Goal: Register for event/course

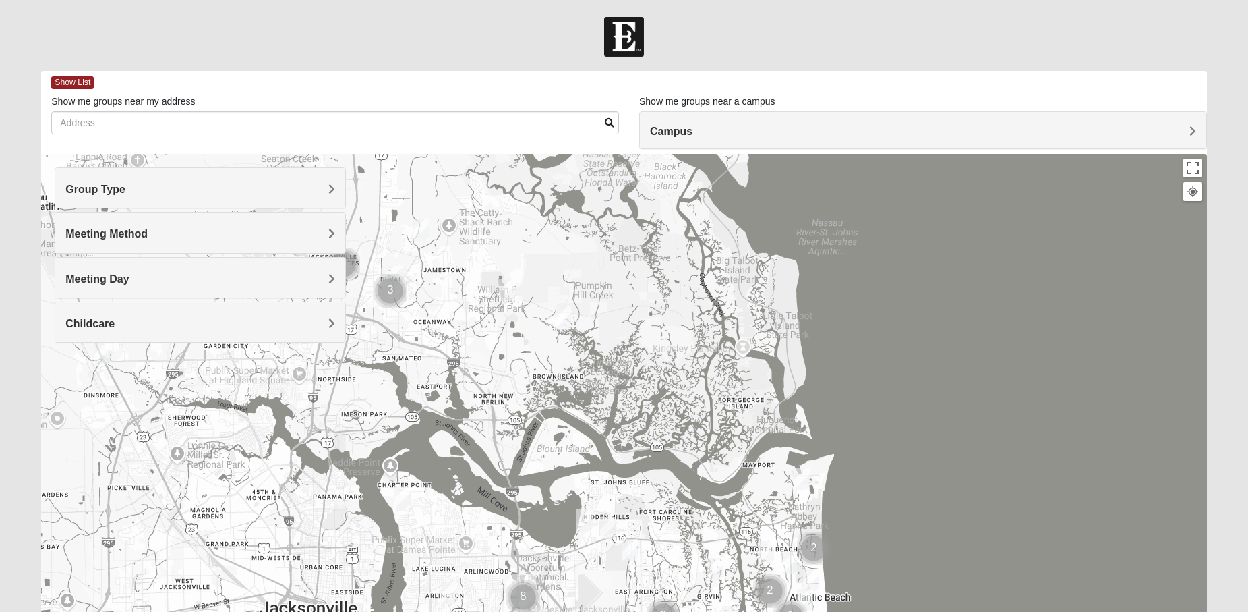
drag, startPoint x: 574, startPoint y: 264, endPoint x: 676, endPoint y: 485, distance: 243.2
click at [687, 546] on div at bounding box center [623, 423] width 1165 height 539
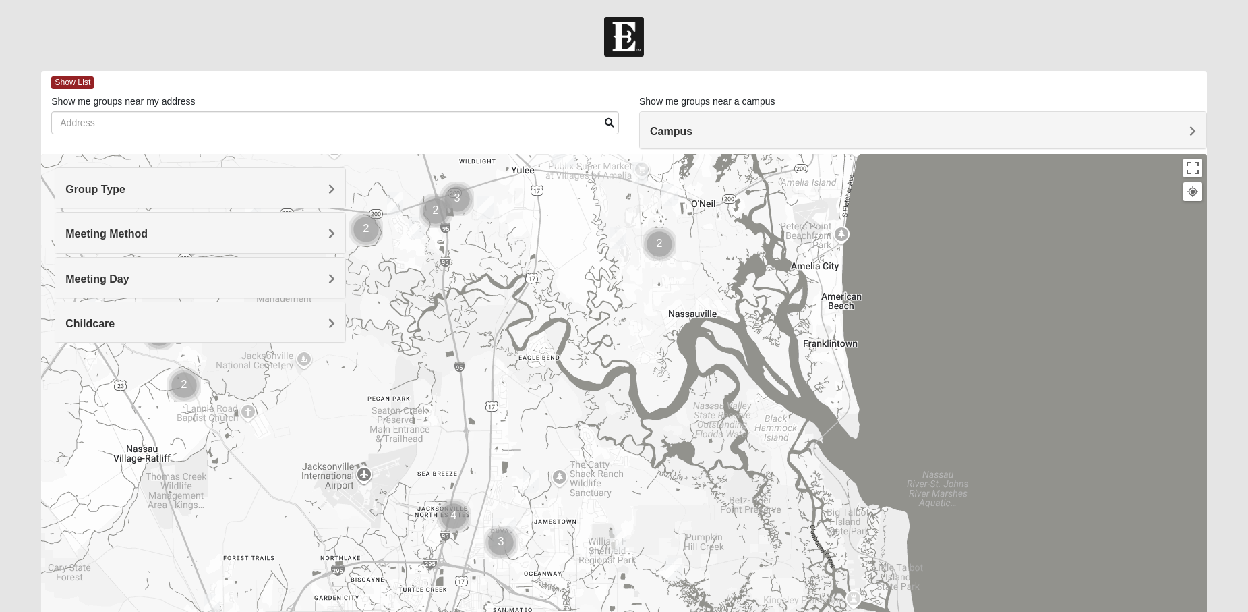
drag, startPoint x: 738, startPoint y: 297, endPoint x: 850, endPoint y: 556, distance: 281.4
click at [850, 556] on div at bounding box center [623, 423] width 1165 height 539
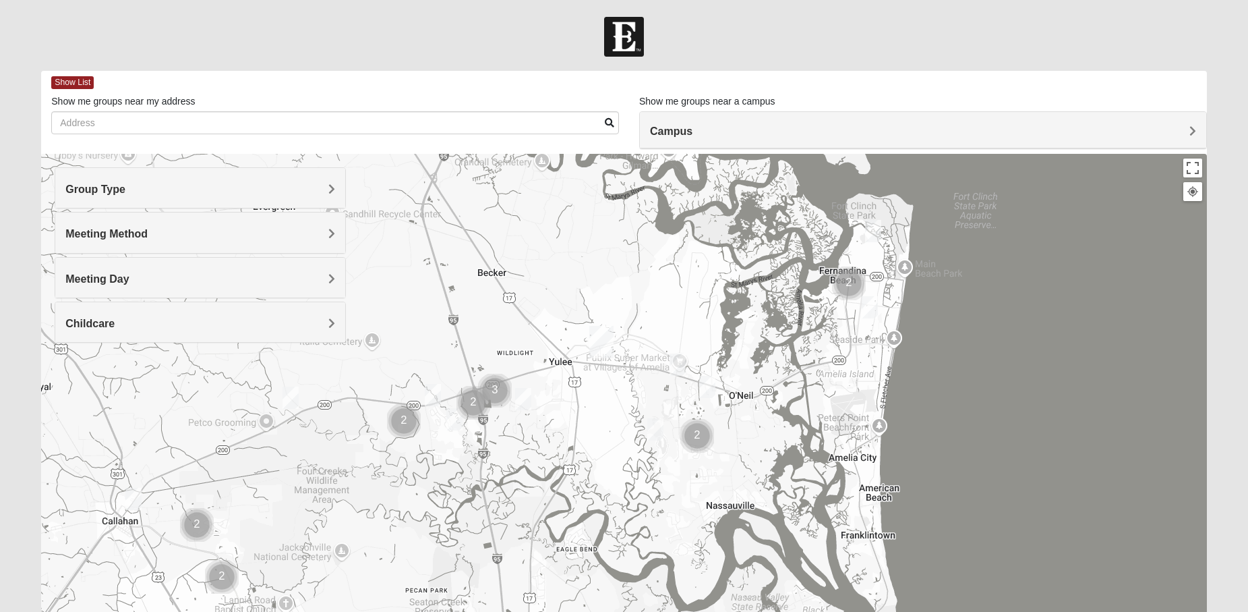
drag, startPoint x: 981, startPoint y: 301, endPoint x: 1019, endPoint y: 490, distance: 192.5
click at [1019, 493] on div at bounding box center [623, 423] width 1165 height 539
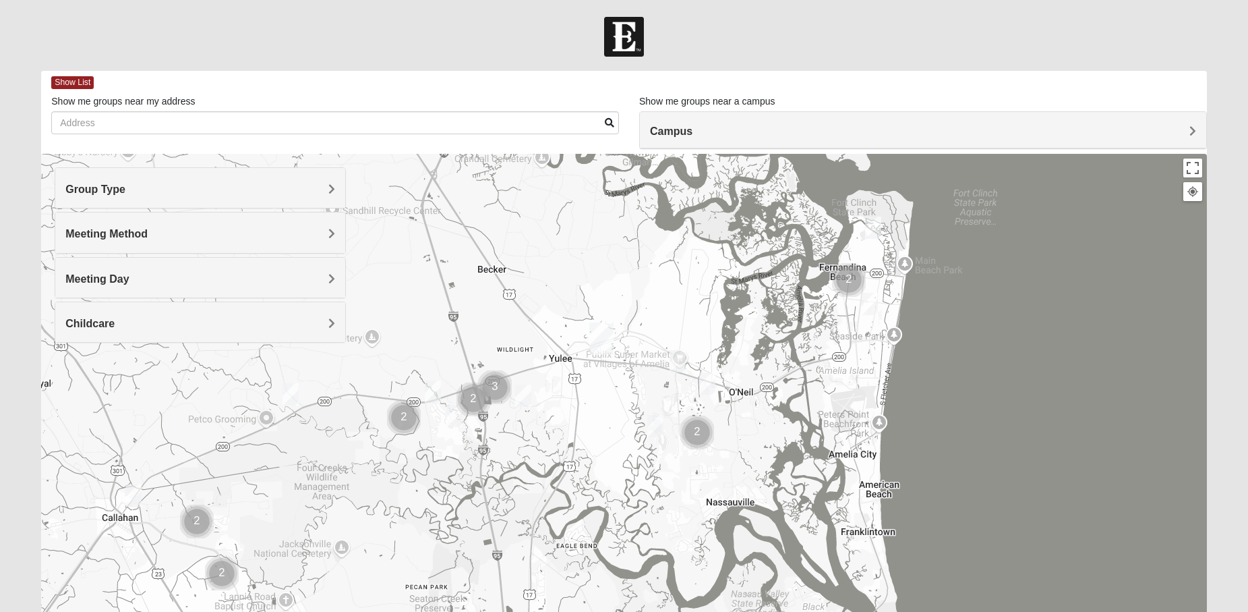
click at [848, 279] on img "Cluster of 2 groups" at bounding box center [849, 280] width 34 height 34
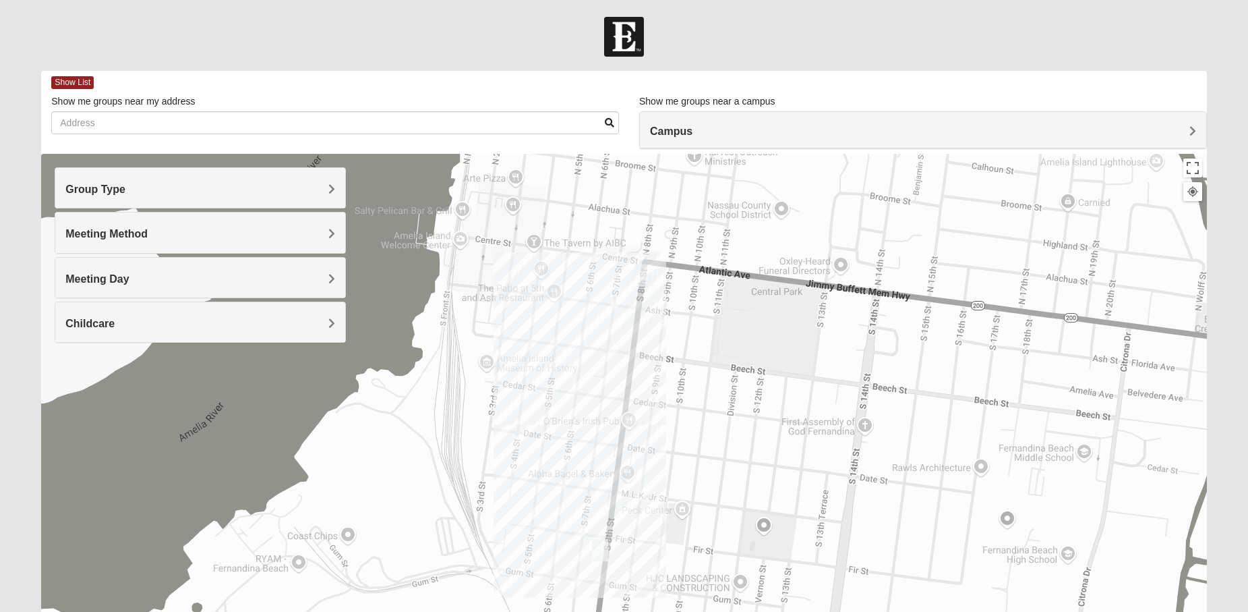
click at [125, 188] on span "Group Type" at bounding box center [95, 188] width 60 height 11
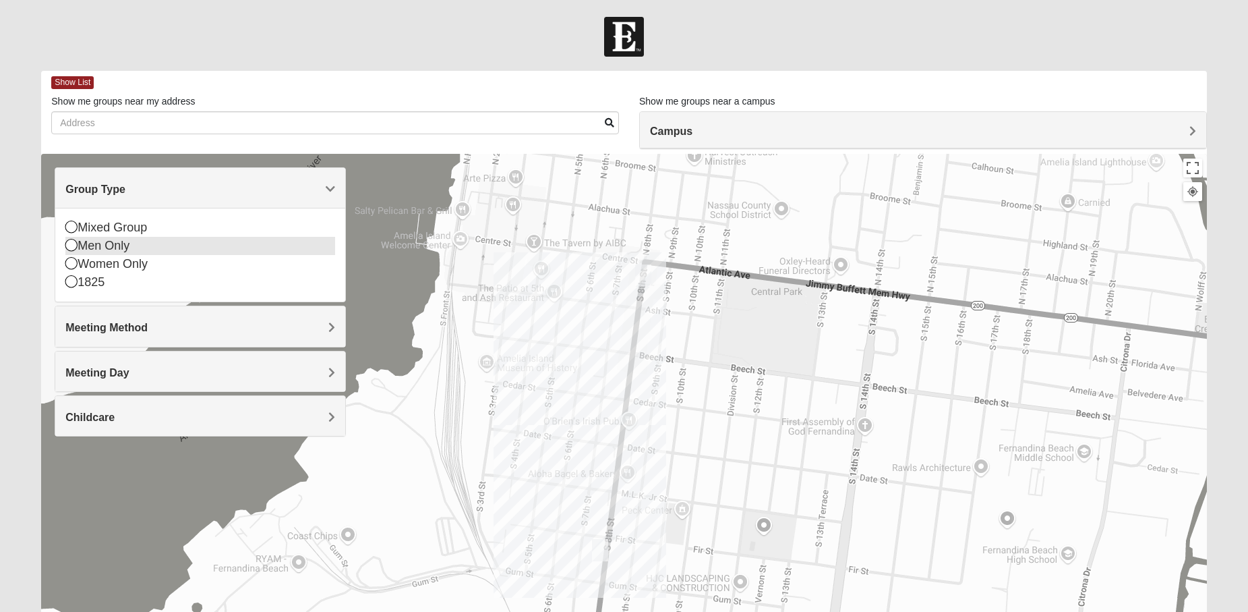
click at [71, 247] on icon at bounding box center [71, 245] width 12 height 12
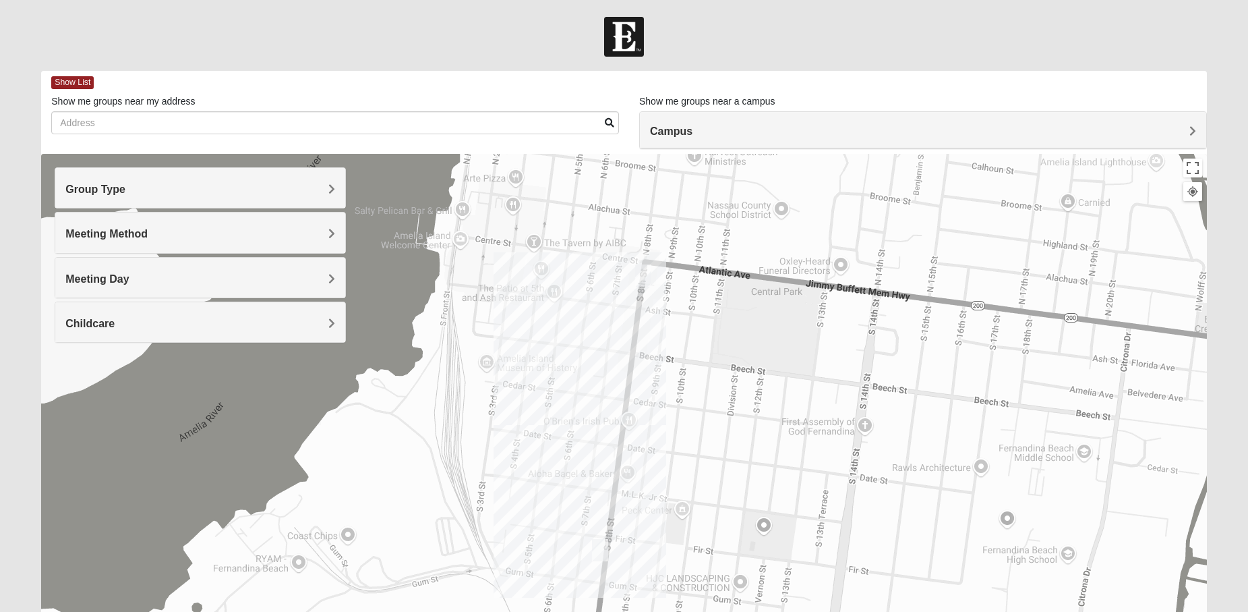
click at [148, 233] on span "Meeting Method" at bounding box center [106, 233] width 82 height 11
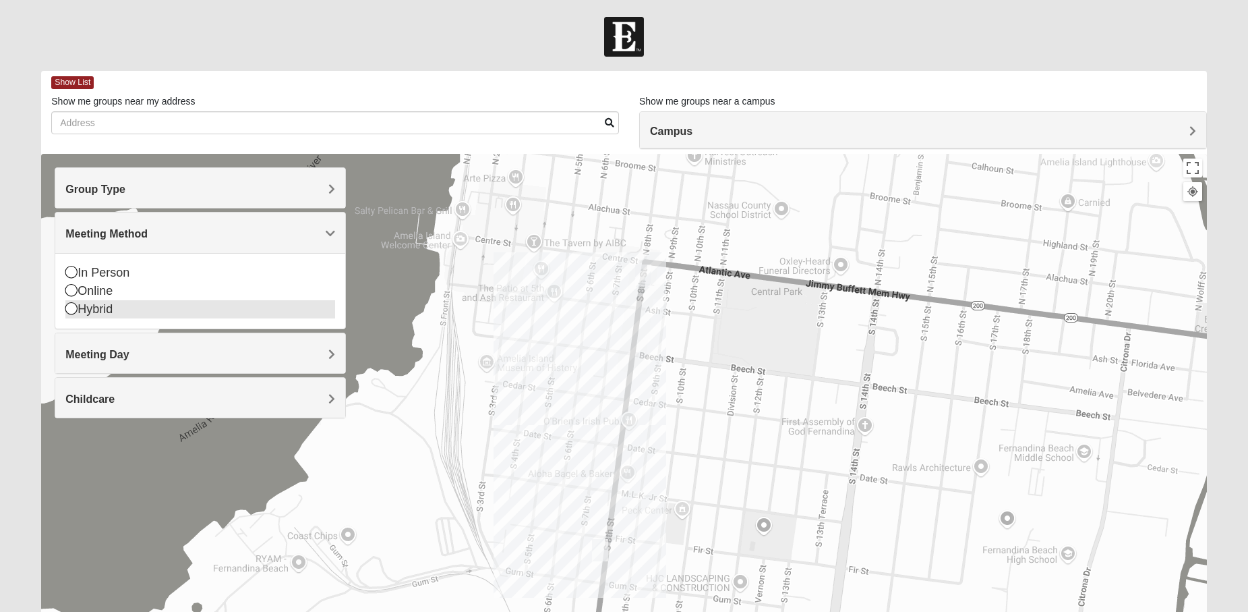
click at [76, 308] on icon at bounding box center [71, 308] width 12 height 12
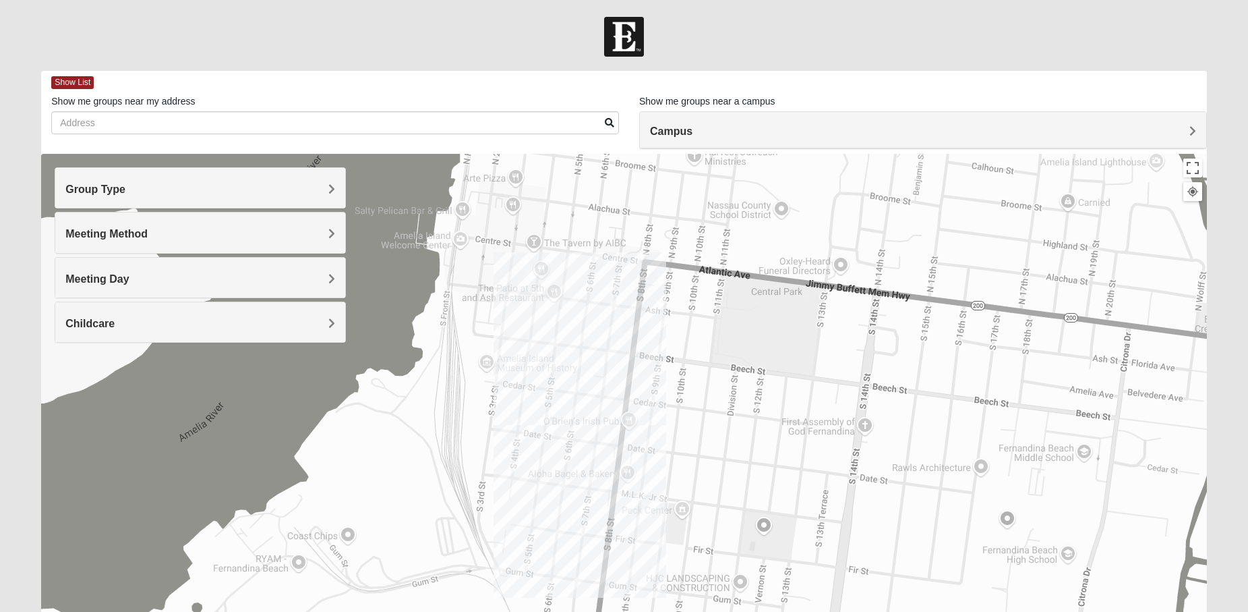
click at [338, 326] on div "Childcare" at bounding box center [200, 322] width 290 height 40
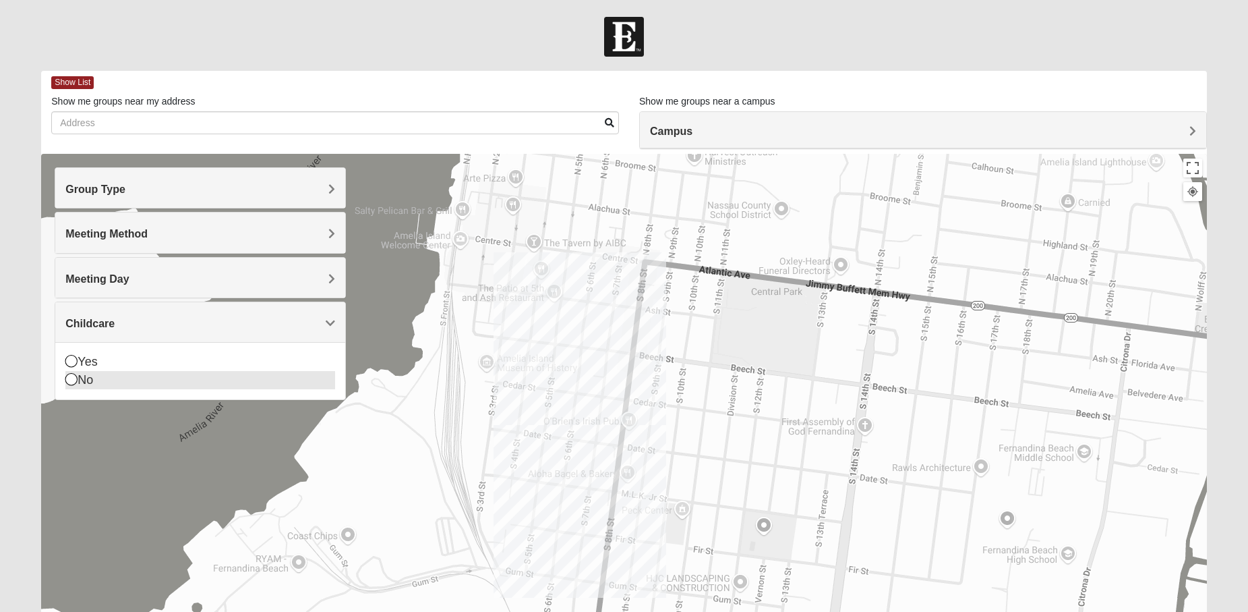
click at [76, 380] on icon at bounding box center [71, 379] width 12 height 12
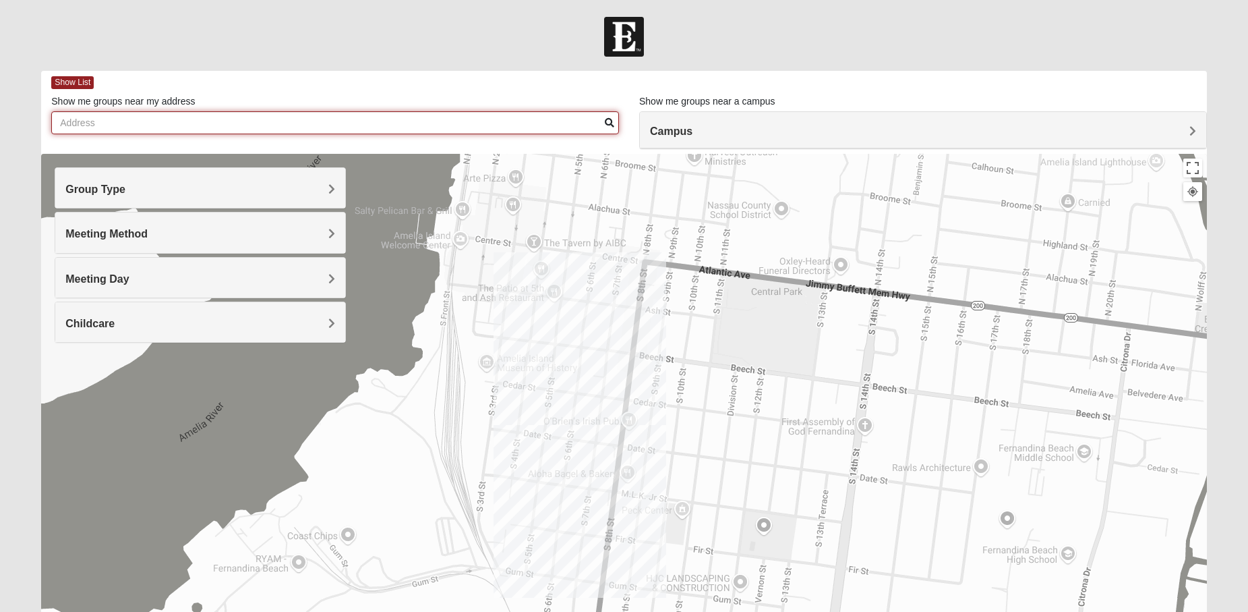
click at [113, 121] on input "Show me groups near my address" at bounding box center [335, 122] width 568 height 23
type input "2173 Oak Ridge Dr Fernandina Beach"
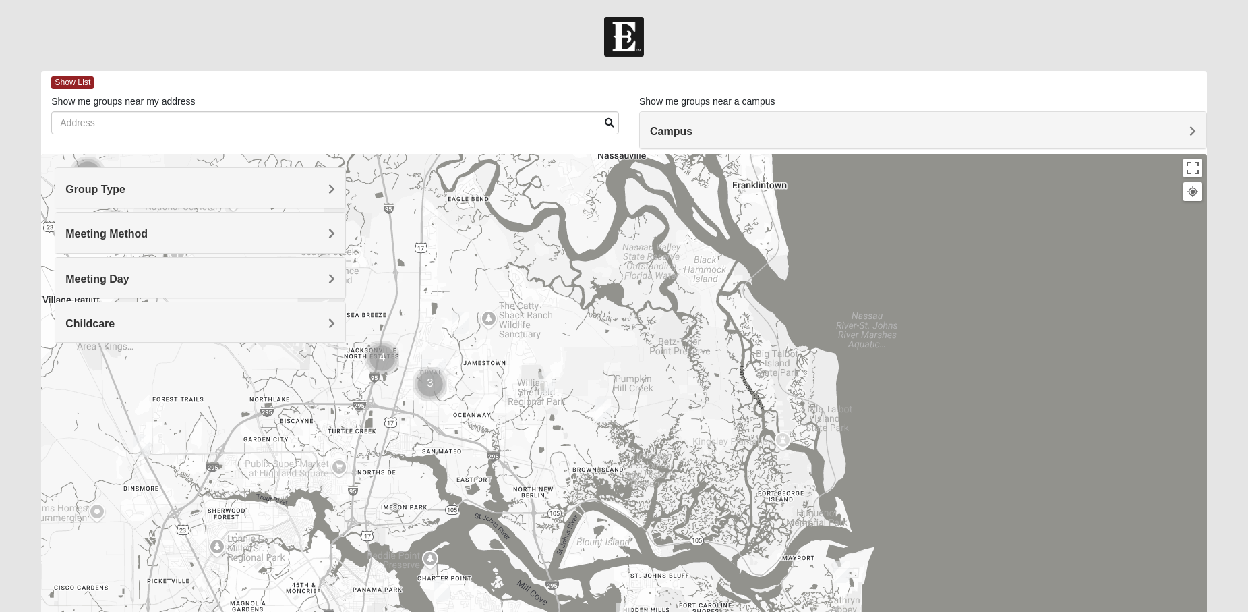
drag, startPoint x: 815, startPoint y: 190, endPoint x: 968, endPoint y: 568, distance: 407.2
click at [968, 568] on div at bounding box center [623, 423] width 1165 height 539
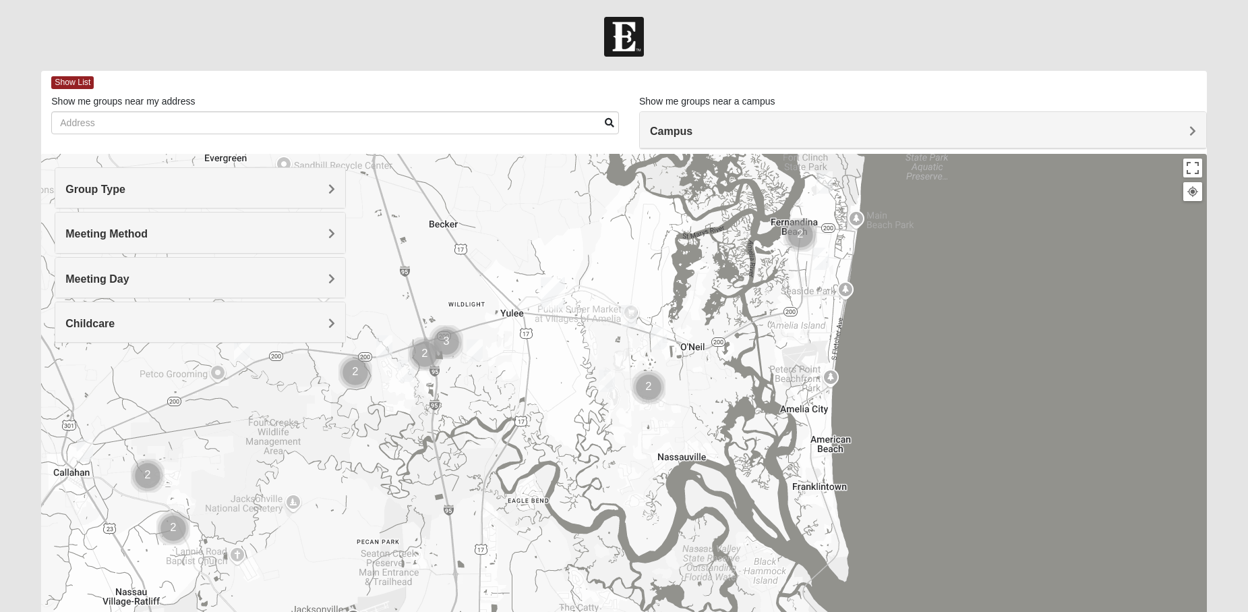
drag, startPoint x: 851, startPoint y: 232, endPoint x: 914, endPoint y: 538, distance: 312.5
click at [914, 538] on div at bounding box center [623, 423] width 1165 height 539
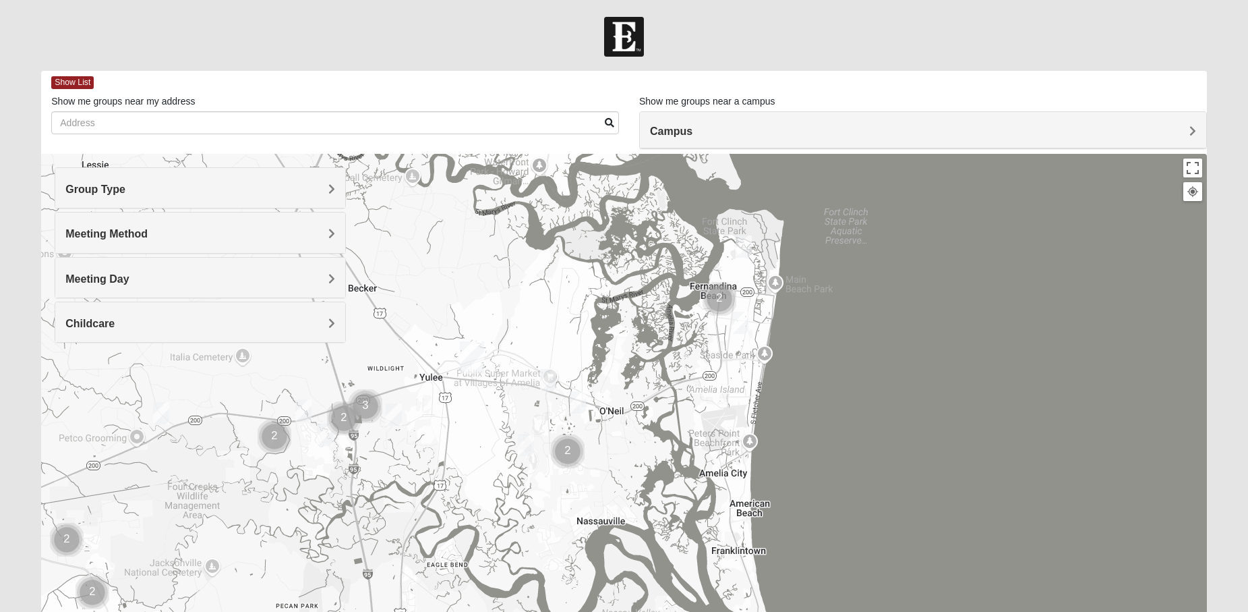
drag, startPoint x: 933, startPoint y: 282, endPoint x: 847, endPoint y: 353, distance: 111.6
click at [847, 353] on div at bounding box center [623, 423] width 1165 height 539
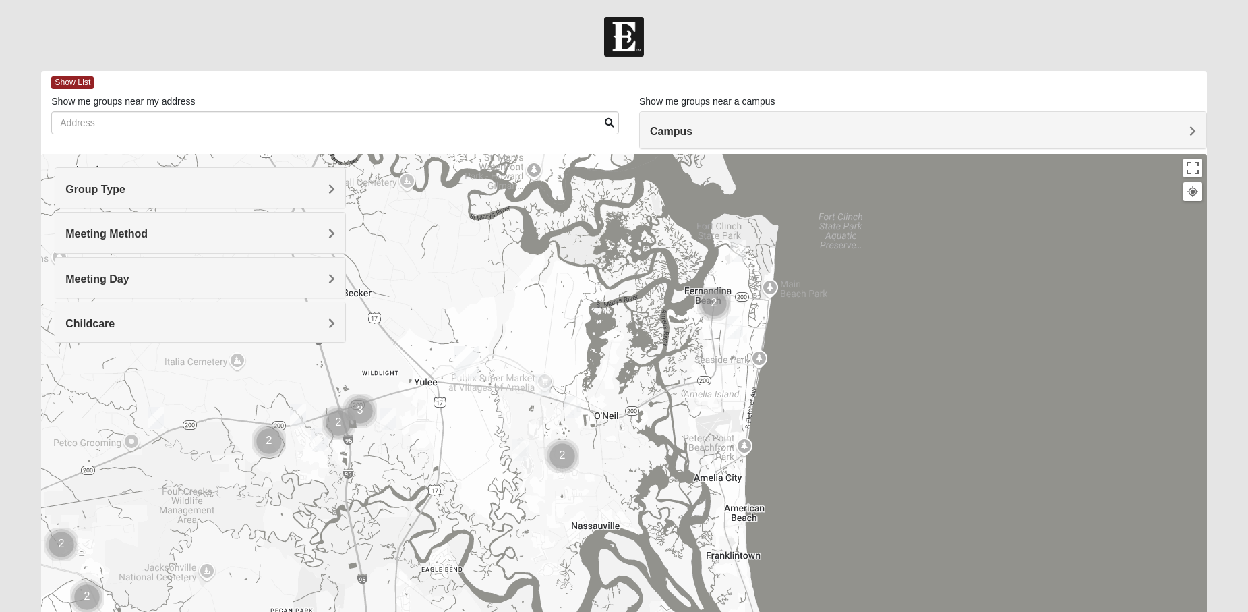
click at [713, 305] on img "Cluster of 2 groups" at bounding box center [714, 304] width 34 height 34
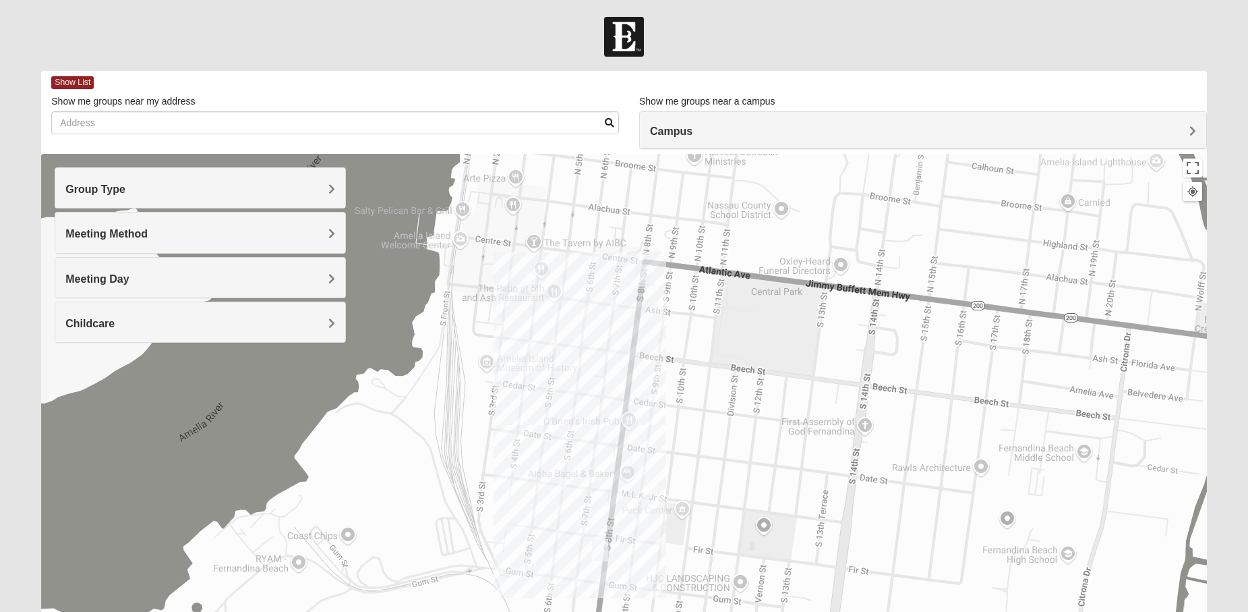
click at [646, 274] on img "Mens La Sureña 32034" at bounding box center [643, 275] width 16 height 22
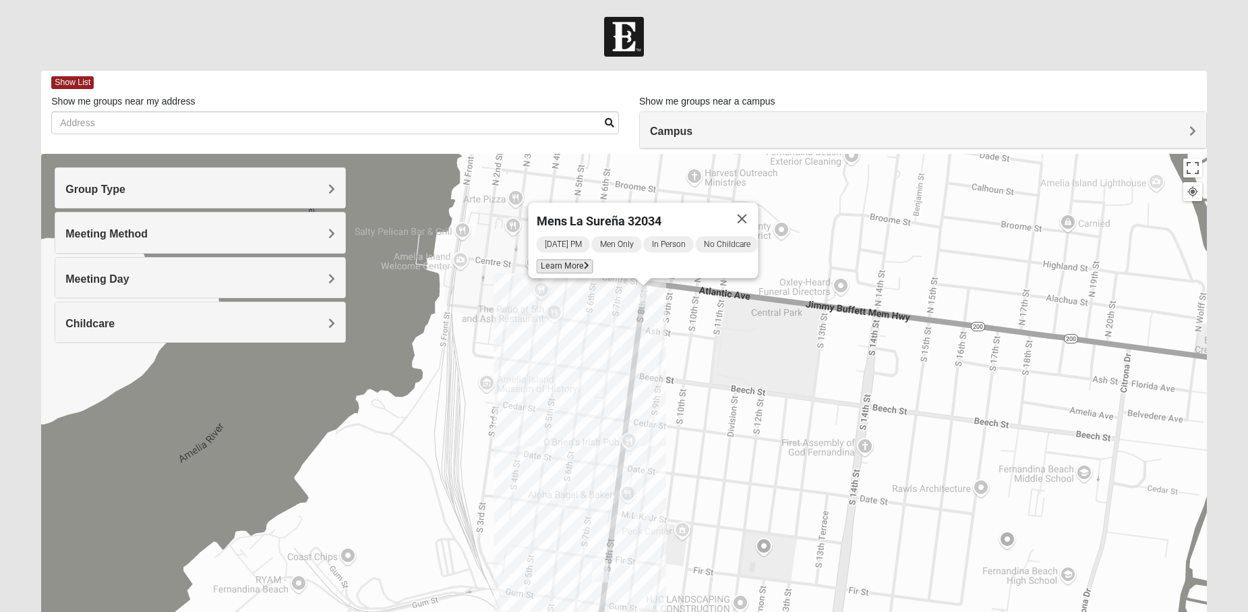
click at [554, 261] on span "Learn More" at bounding box center [564, 266] width 57 height 14
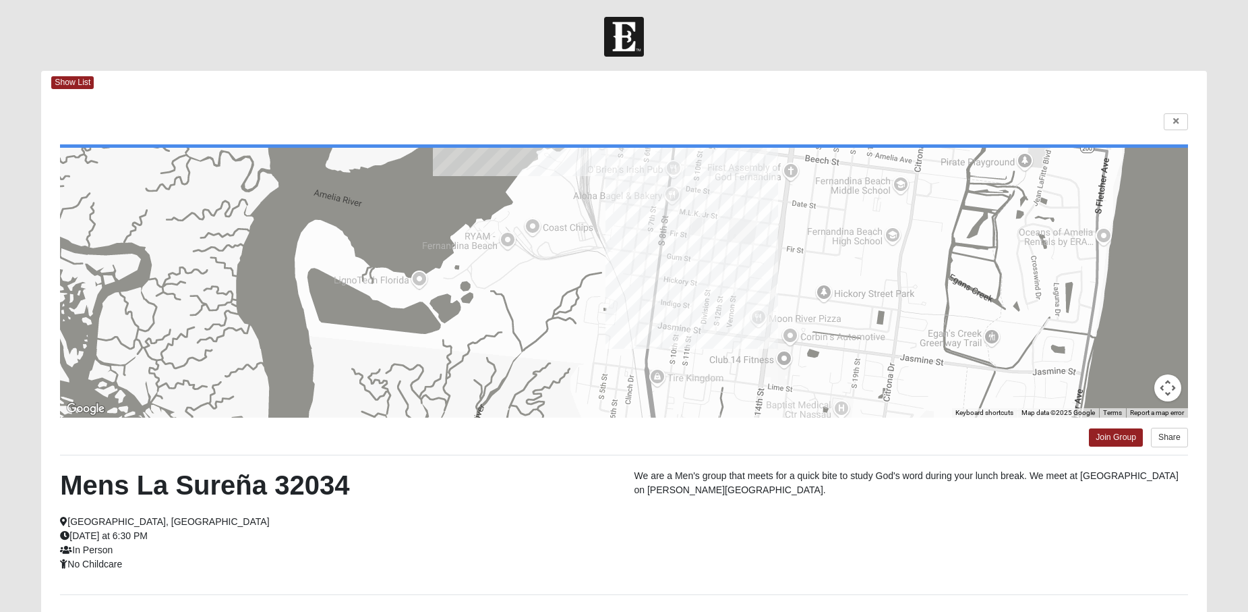
drag, startPoint x: 785, startPoint y: 373, endPoint x: 843, endPoint y: 194, distance: 187.6
click at [843, 194] on div at bounding box center [623, 283] width 1127 height 270
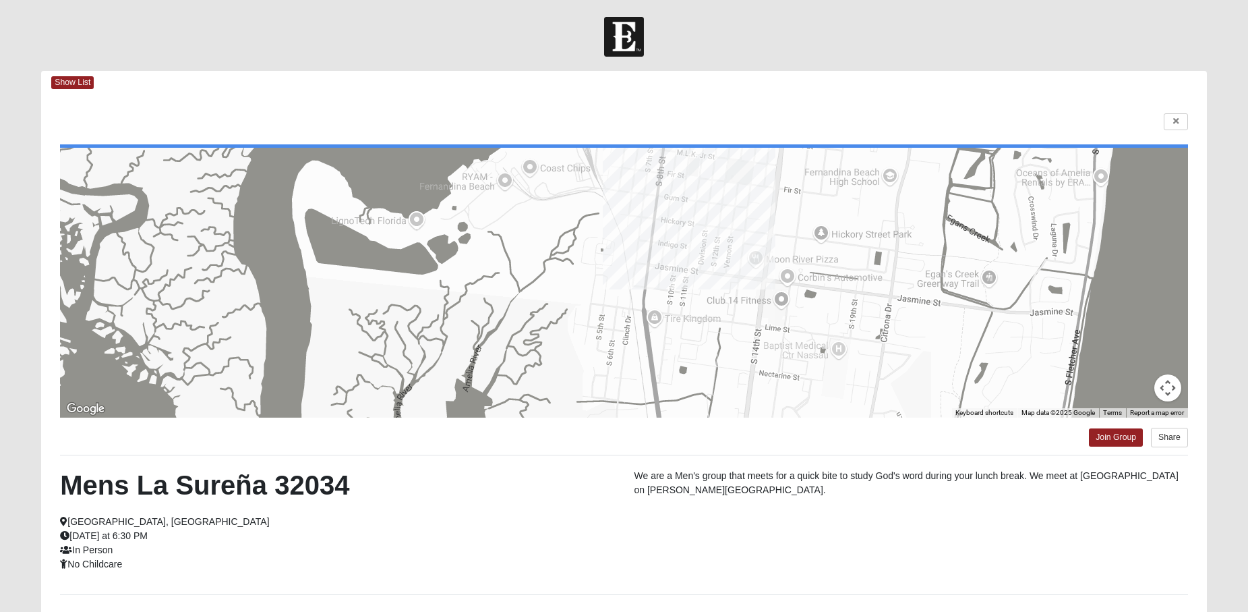
drag, startPoint x: 771, startPoint y: 351, endPoint x: 740, endPoint y: 204, distance: 149.7
click at [746, 214] on div at bounding box center [623, 283] width 1127 height 270
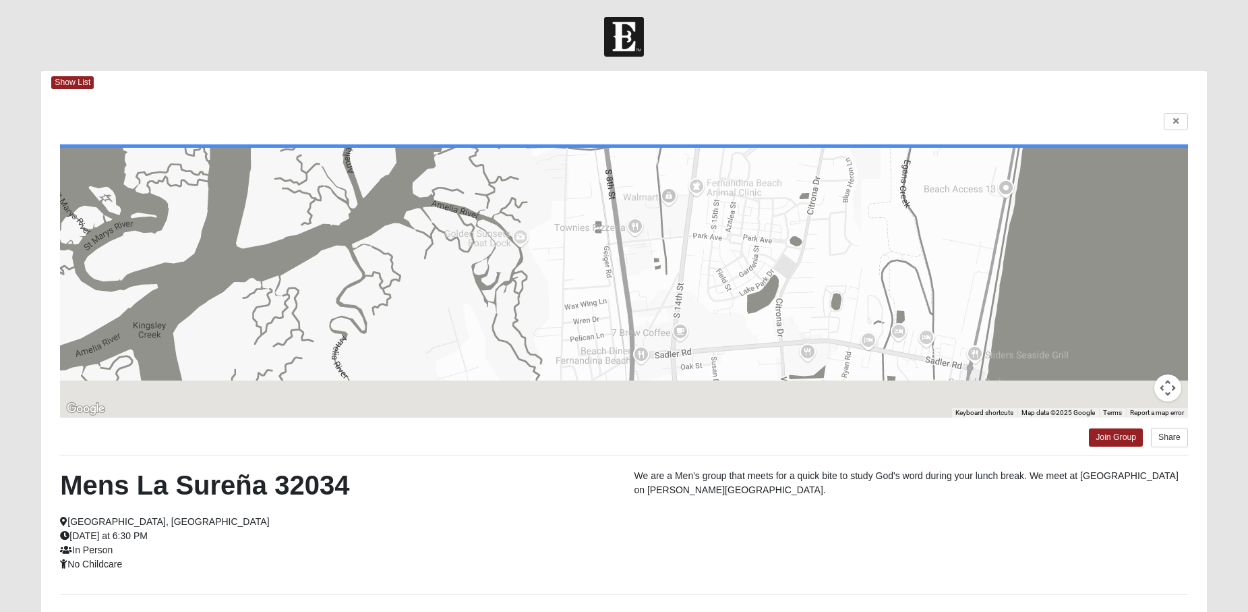
drag, startPoint x: 734, startPoint y: 317, endPoint x: 717, endPoint y: 202, distance: 116.5
click at [723, 214] on div at bounding box center [623, 283] width 1127 height 270
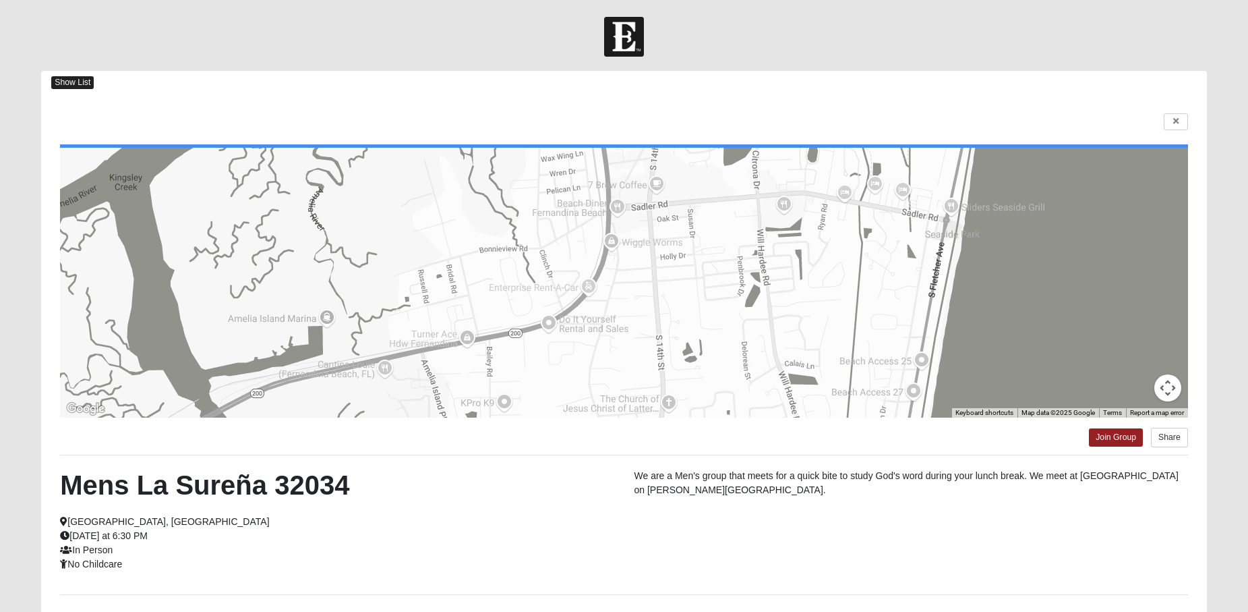
click at [63, 82] on span "Show List" at bounding box center [72, 82] width 42 height 13
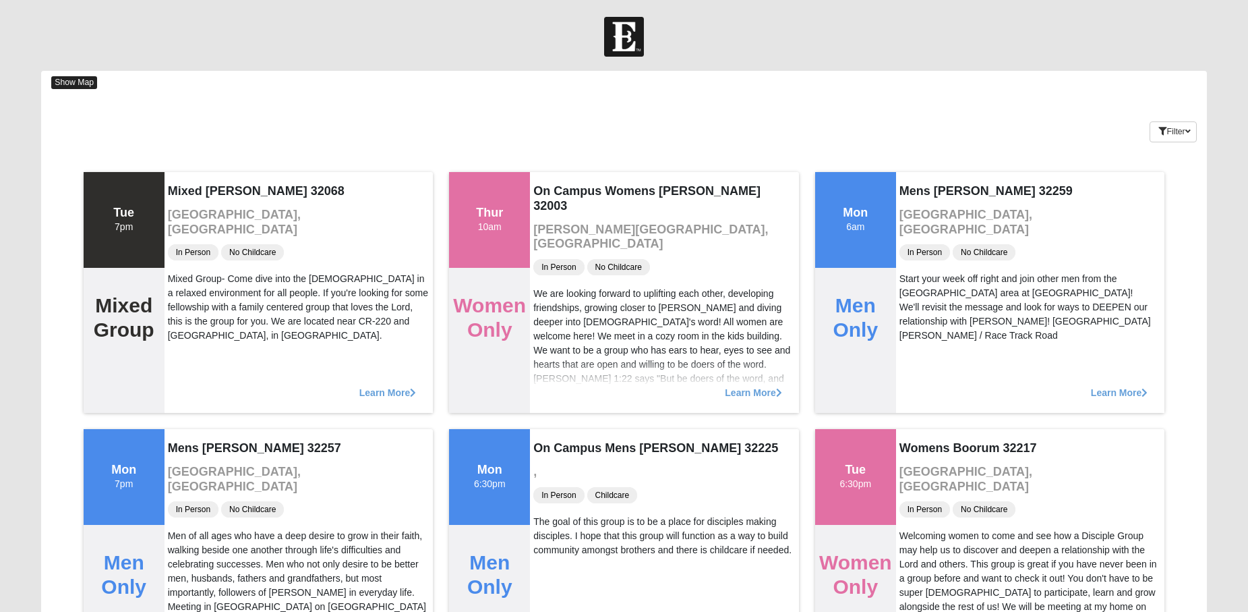
click at [71, 86] on span "Show Map" at bounding box center [74, 82] width 46 height 13
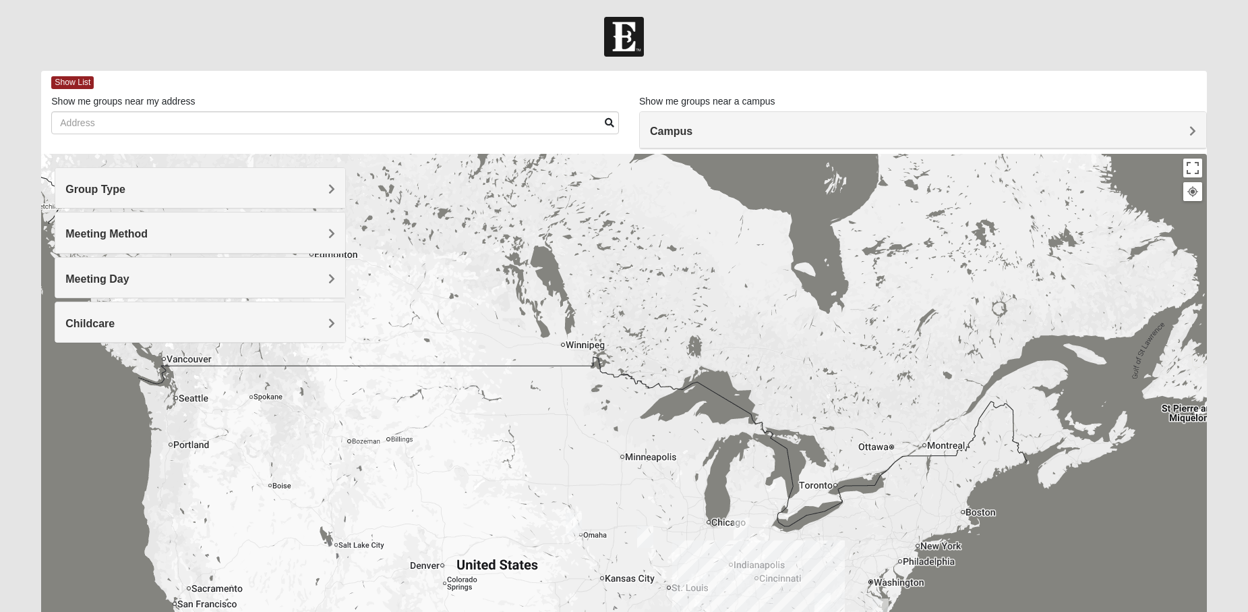
drag, startPoint x: 1030, startPoint y: 260, endPoint x: 971, endPoint y: 516, distance: 263.6
click at [971, 516] on div at bounding box center [623, 423] width 1165 height 539
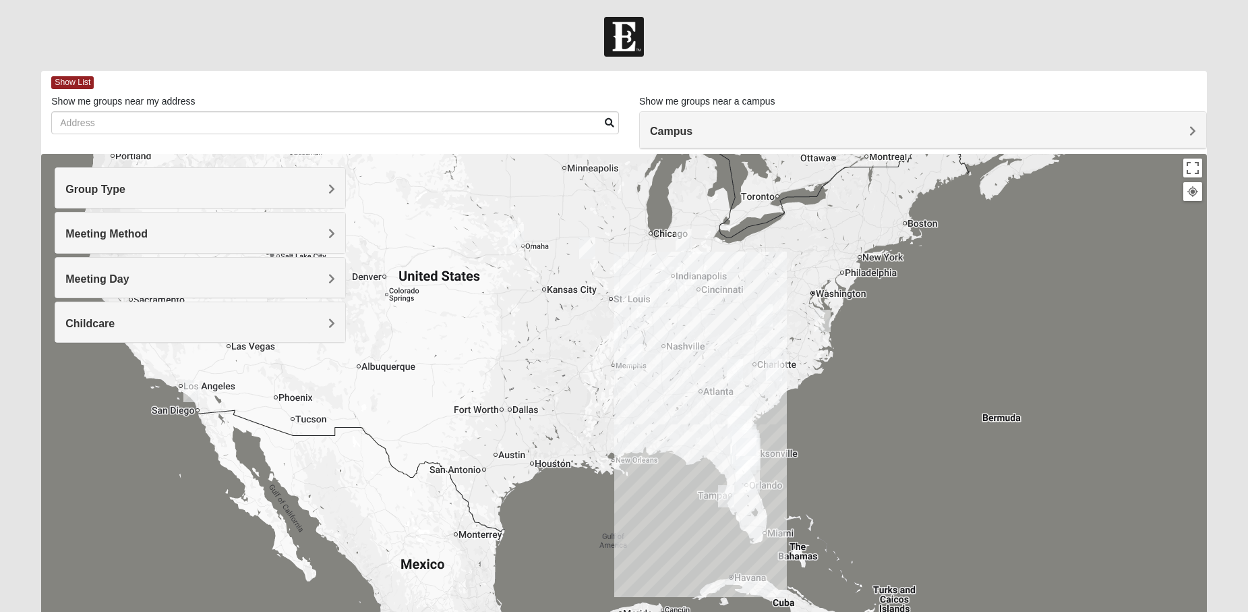
drag, startPoint x: 897, startPoint y: 504, endPoint x: 839, endPoint y: 204, distance: 304.8
click at [839, 204] on div at bounding box center [623, 423] width 1165 height 539
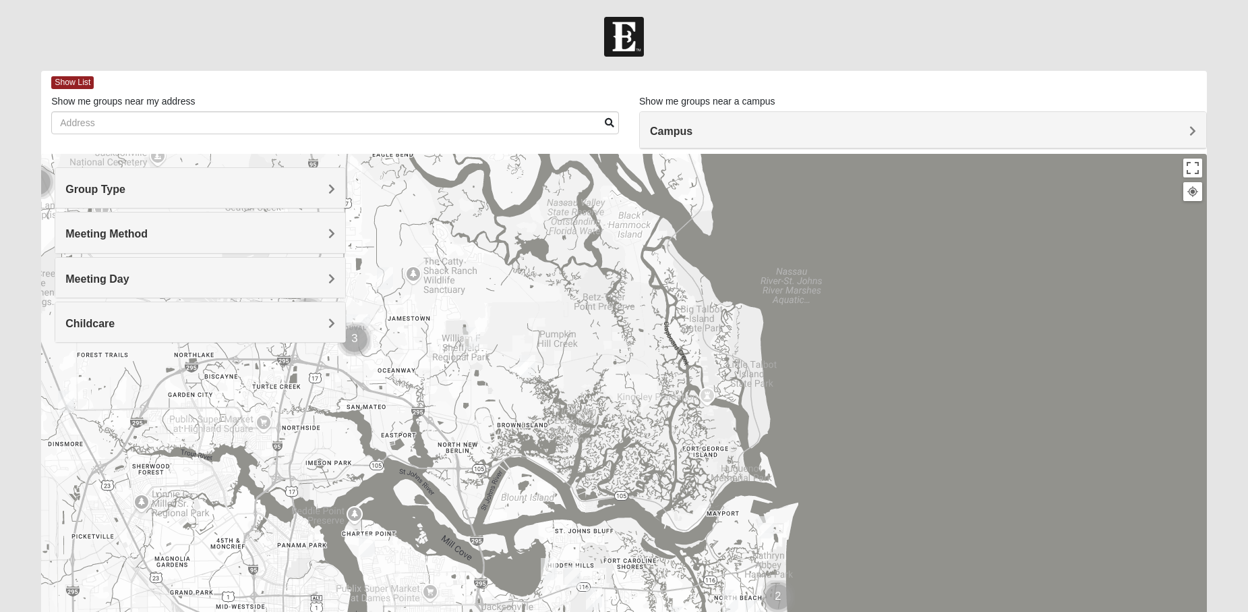
drag, startPoint x: 709, startPoint y: 233, endPoint x: 786, endPoint y: 566, distance: 341.8
click at [786, 566] on div at bounding box center [623, 423] width 1165 height 539
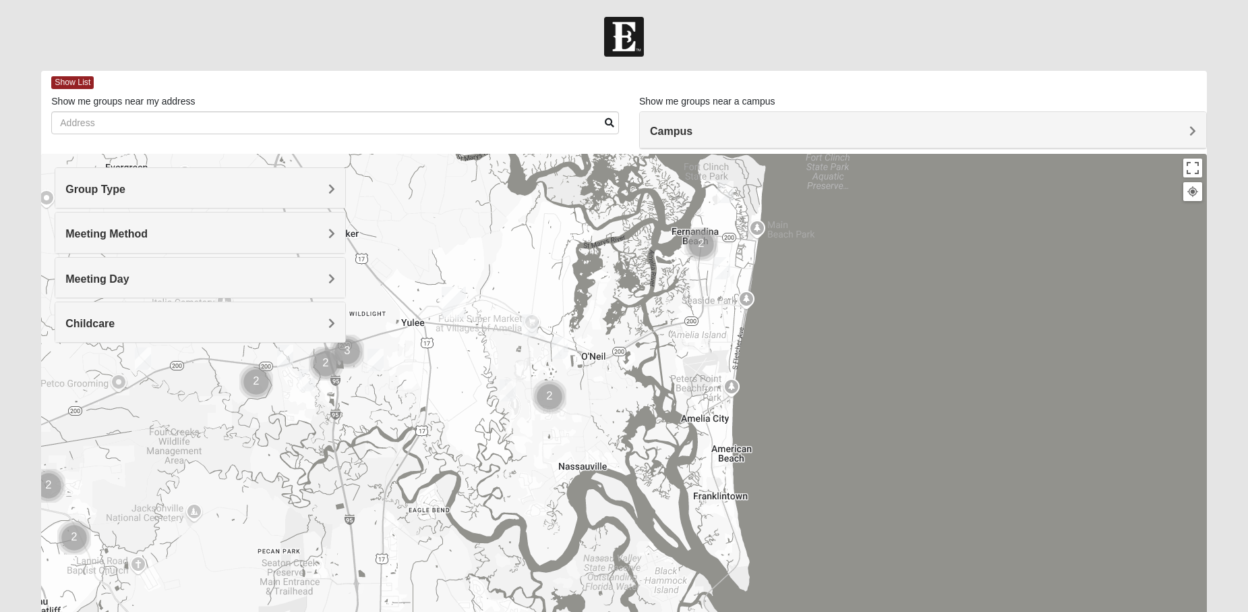
drag, startPoint x: 736, startPoint y: 259, endPoint x: 772, endPoint y: 616, distance: 359.2
click at [772, 611] on html "Log In Find A Group Error Show List Loading Groups" at bounding box center [624, 371] width 1248 height 742
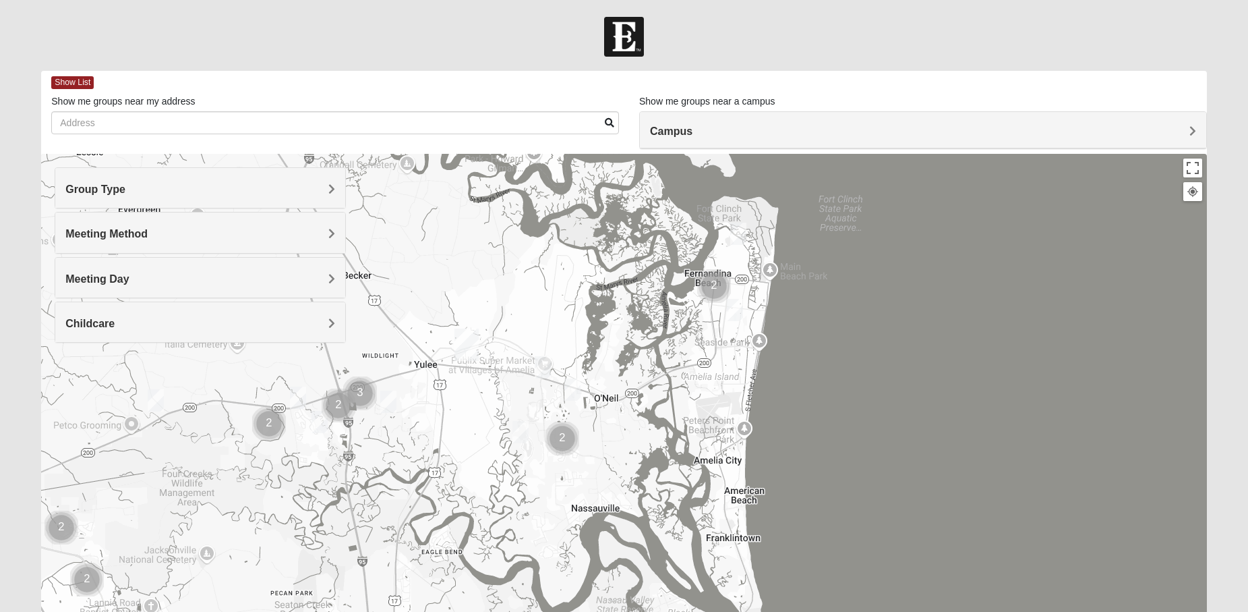
drag, startPoint x: 800, startPoint y: 367, endPoint x: 812, endPoint y: 412, distance: 46.3
click at [812, 412] on div at bounding box center [623, 423] width 1165 height 539
click at [715, 284] on img "Cluster of 2 groups" at bounding box center [714, 287] width 34 height 34
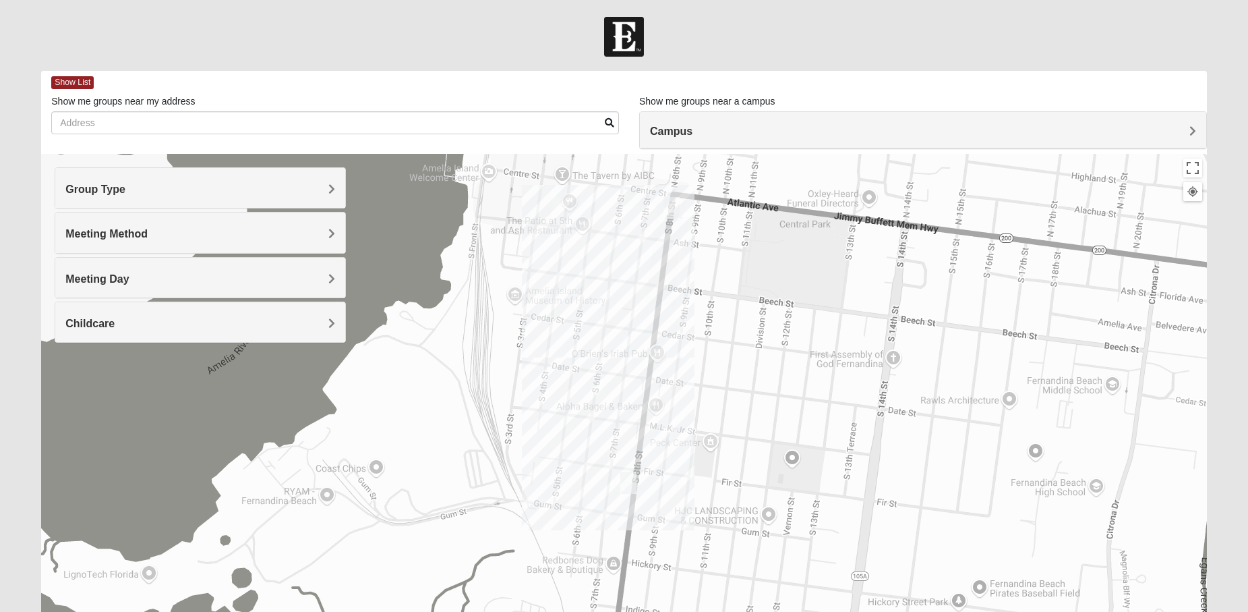
drag, startPoint x: 736, startPoint y: 468, endPoint x: 765, endPoint y: 396, distance: 77.8
click at [765, 396] on div "To navigate, press the arrow keys." at bounding box center [623, 423] width 1165 height 539
click at [630, 477] on img "Mens Herbert 32034" at bounding box center [629, 481] width 16 height 22
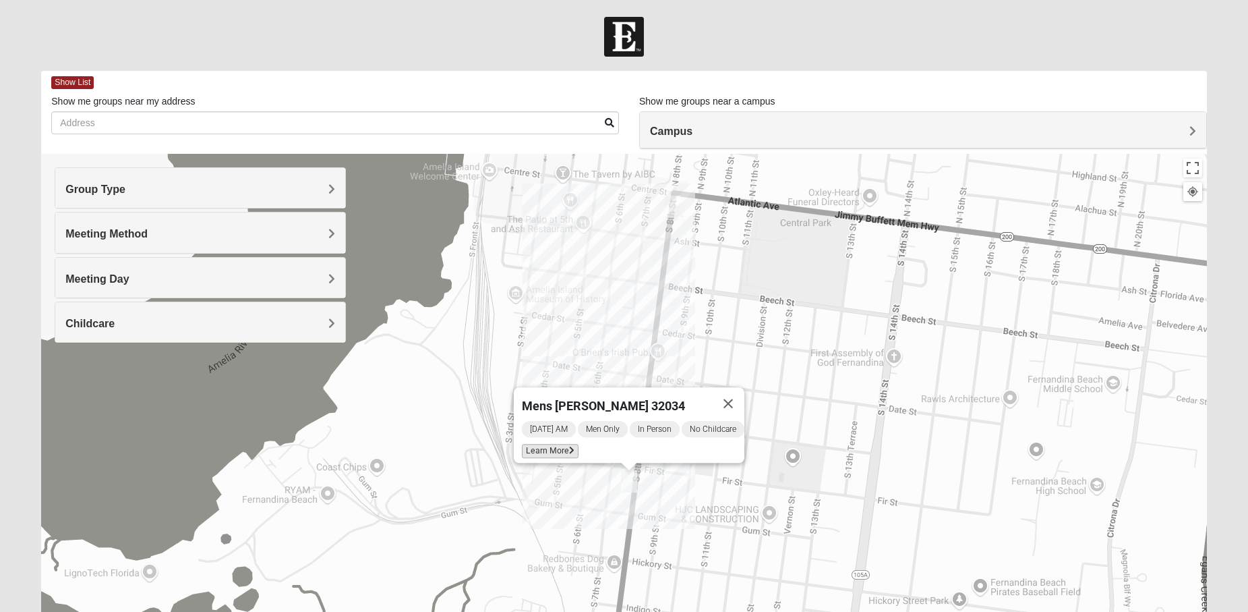
click at [550, 444] on span "Learn More" at bounding box center [550, 451] width 57 height 14
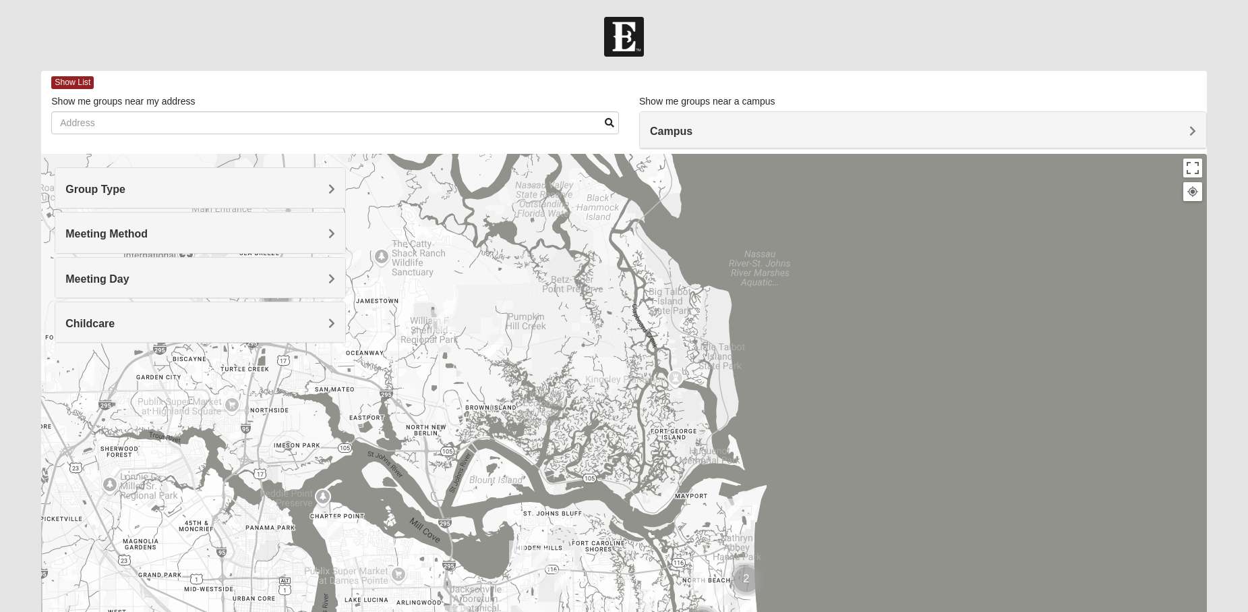
drag, startPoint x: 523, startPoint y: 291, endPoint x: 572, endPoint y: 606, distance: 319.4
click at [572, 606] on div at bounding box center [623, 423] width 1165 height 539
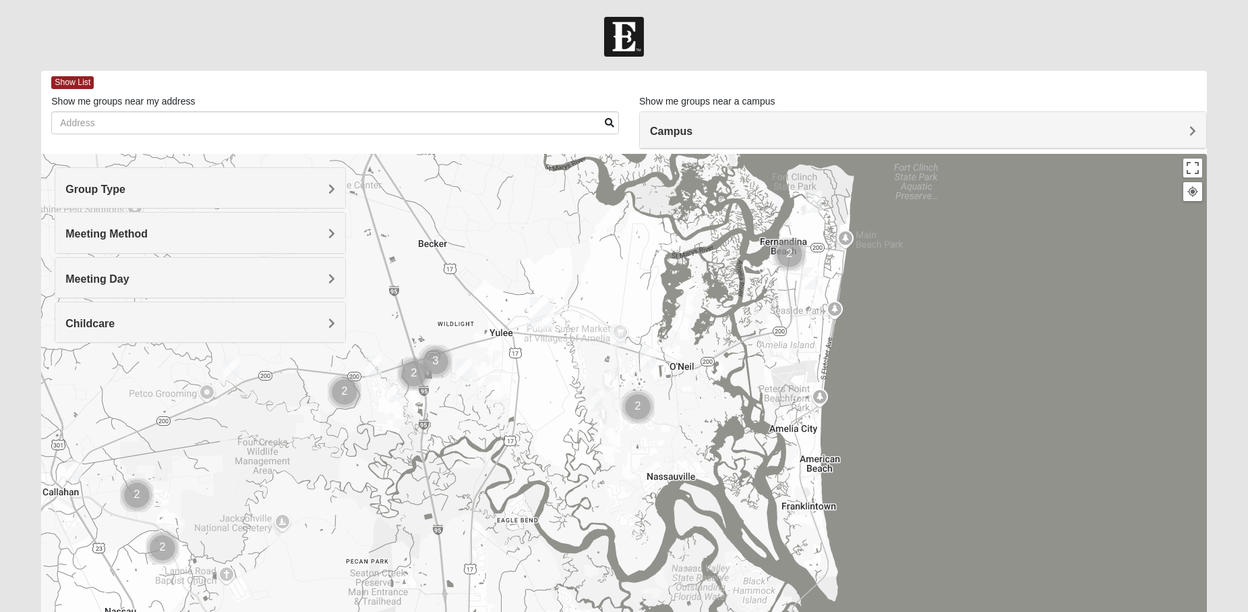
drag, startPoint x: 588, startPoint y: 258, endPoint x: 741, endPoint y: 643, distance: 414.3
click at [741, 611] on html "Log In Find A Group Error Show List Loading Groups" at bounding box center [624, 371] width 1248 height 742
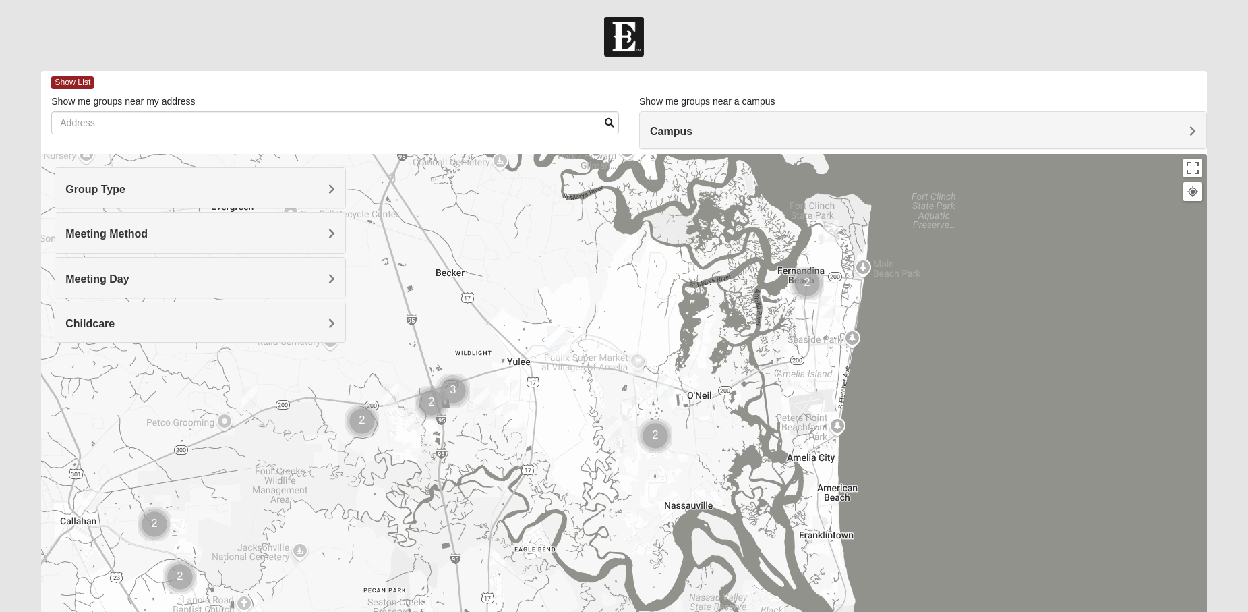
drag, startPoint x: 711, startPoint y: 445, endPoint x: 729, endPoint y: 475, distance: 35.0
click at [729, 475] on div at bounding box center [623, 423] width 1165 height 539
click at [657, 436] on img "Cluster of 2 groups" at bounding box center [656, 436] width 34 height 34
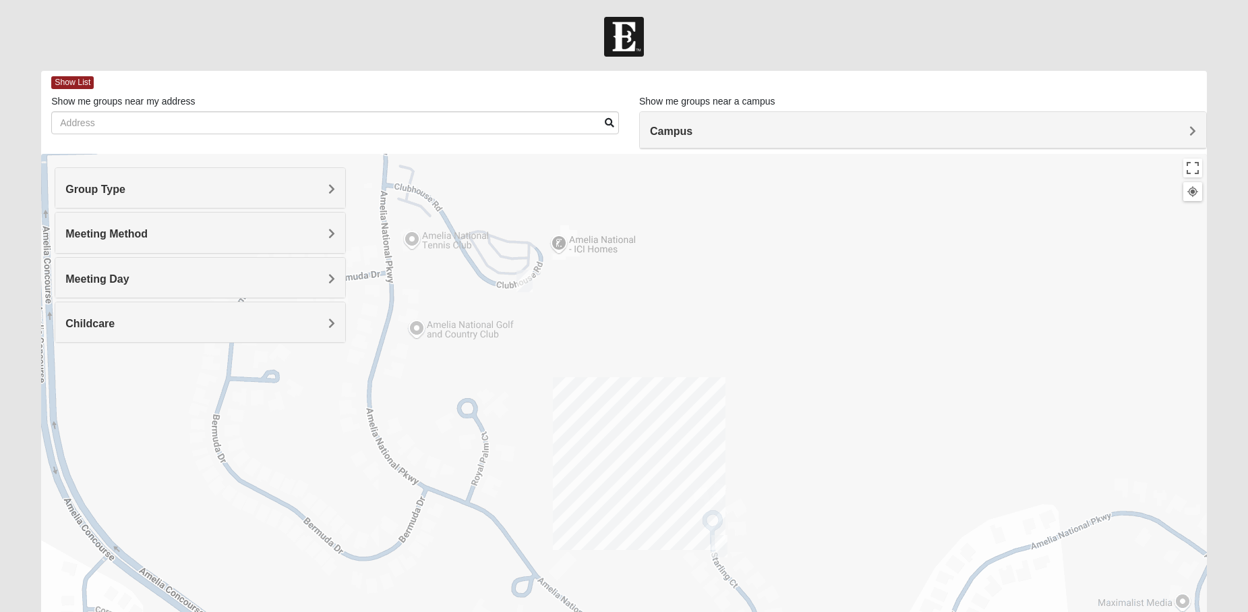
click at [525, 282] on img "Mens Strickenburg 32097" at bounding box center [524, 281] width 16 height 22
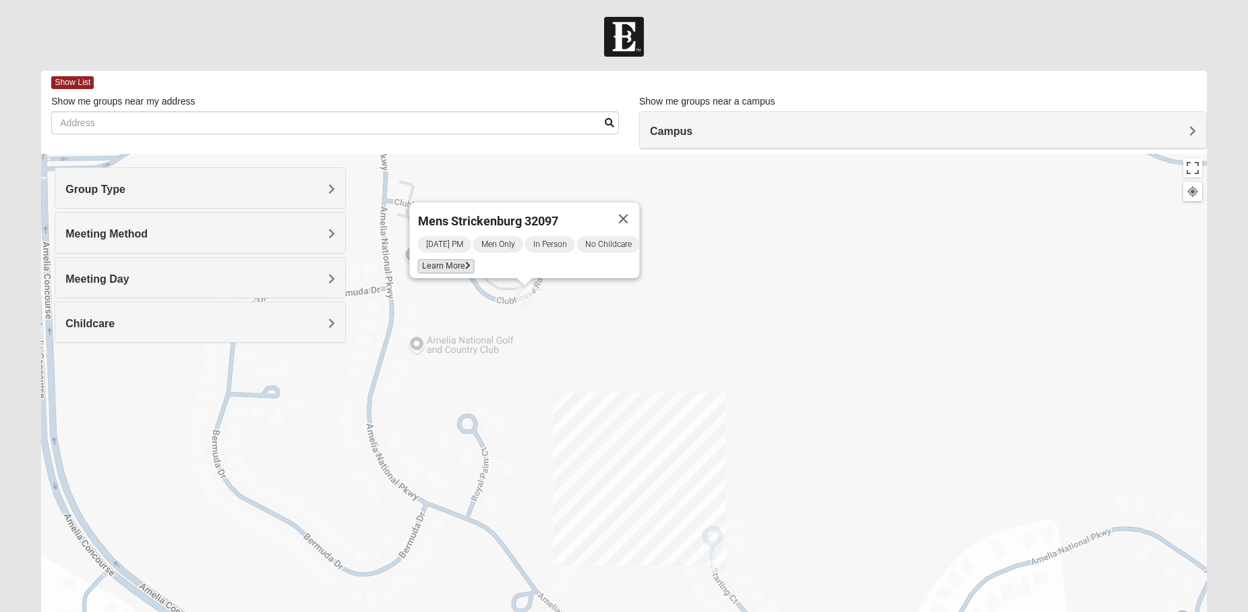
click at [447, 259] on span "Learn More" at bounding box center [445, 266] width 57 height 14
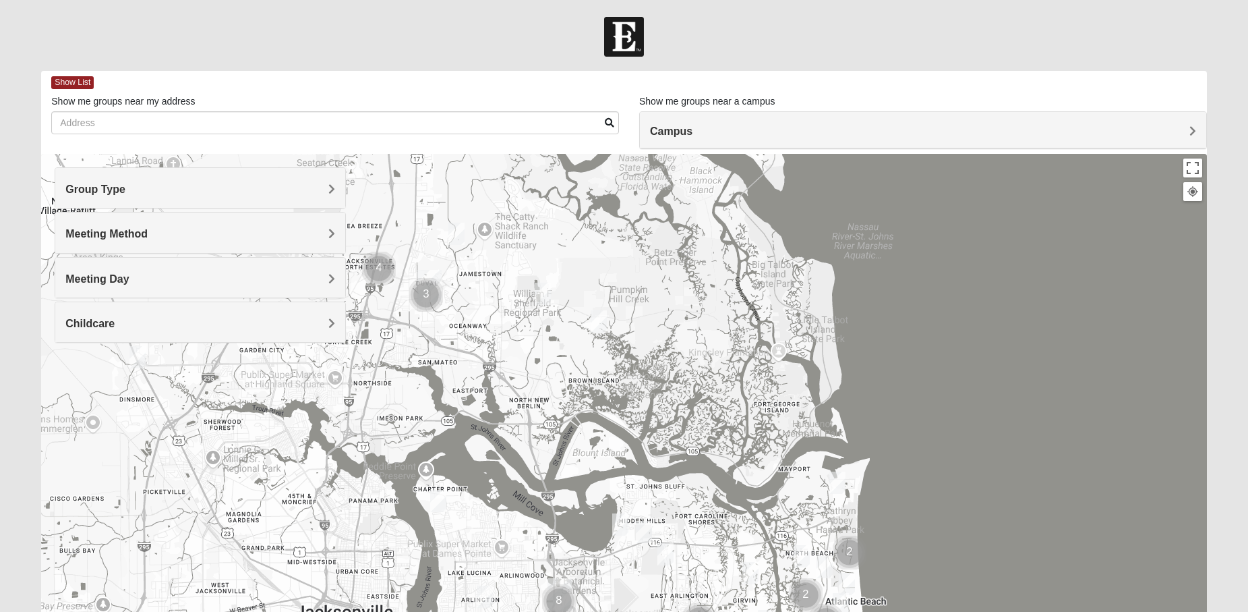
drag, startPoint x: 535, startPoint y: 260, endPoint x: 683, endPoint y: 547, distance: 323.3
click at [683, 547] on div at bounding box center [623, 423] width 1165 height 539
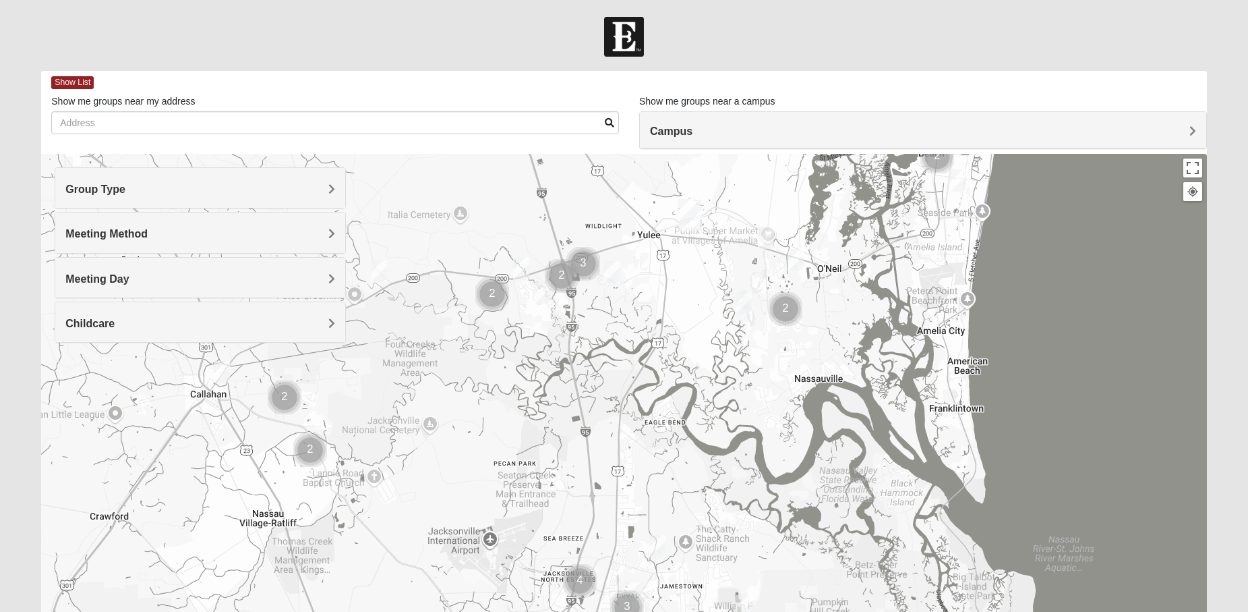
drag, startPoint x: 680, startPoint y: 268, endPoint x: 886, endPoint y: 585, distance: 377.8
click at [886, 585] on div at bounding box center [623, 423] width 1165 height 539
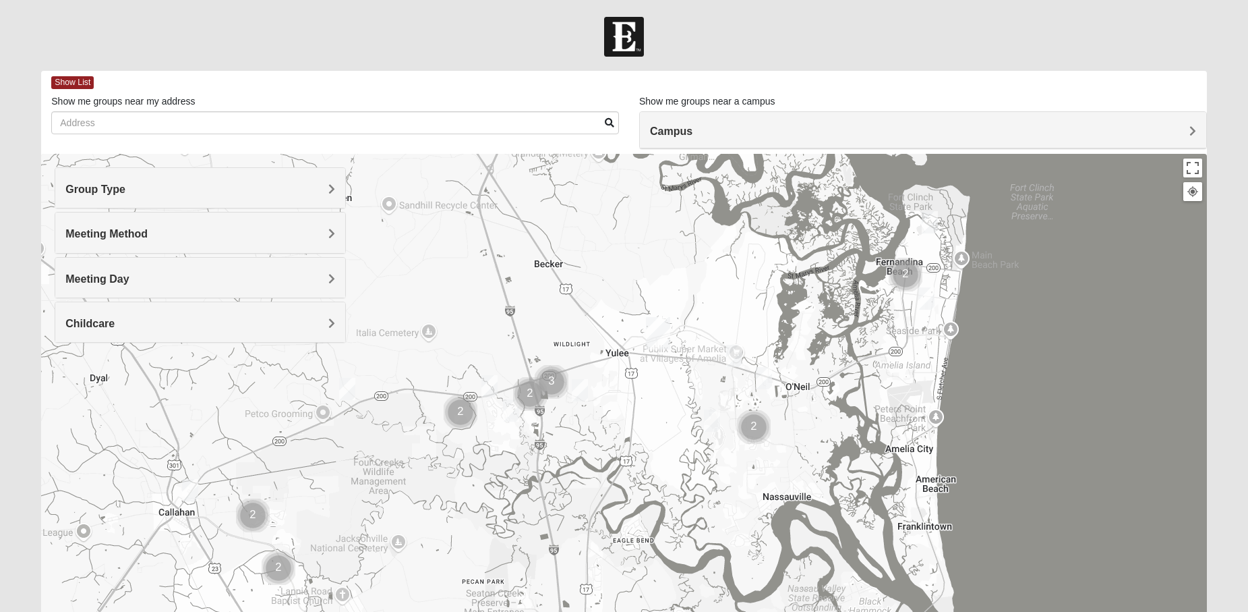
drag, startPoint x: 905, startPoint y: 327, endPoint x: 872, endPoint y: 451, distance: 128.4
click at [872, 451] on div at bounding box center [623, 423] width 1165 height 539
click at [580, 388] on img "1825 Mixed FSCJ 32097" at bounding box center [580, 390] width 16 height 22
click at [746, 510] on div "1825 Mixed FSCJ 32097 Thursday PM 1825 In Person No Childcare Learn More" at bounding box center [623, 423] width 1165 height 539
click at [125, 188] on span "Group Type" at bounding box center [95, 188] width 60 height 11
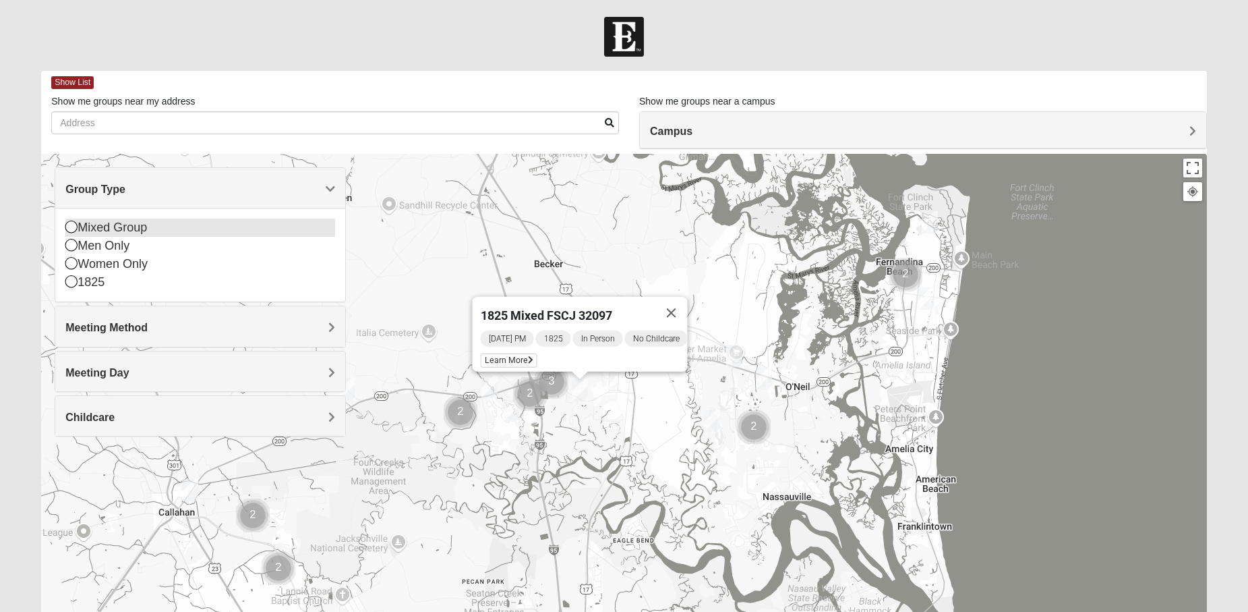
click at [71, 226] on icon at bounding box center [71, 226] width 12 height 12
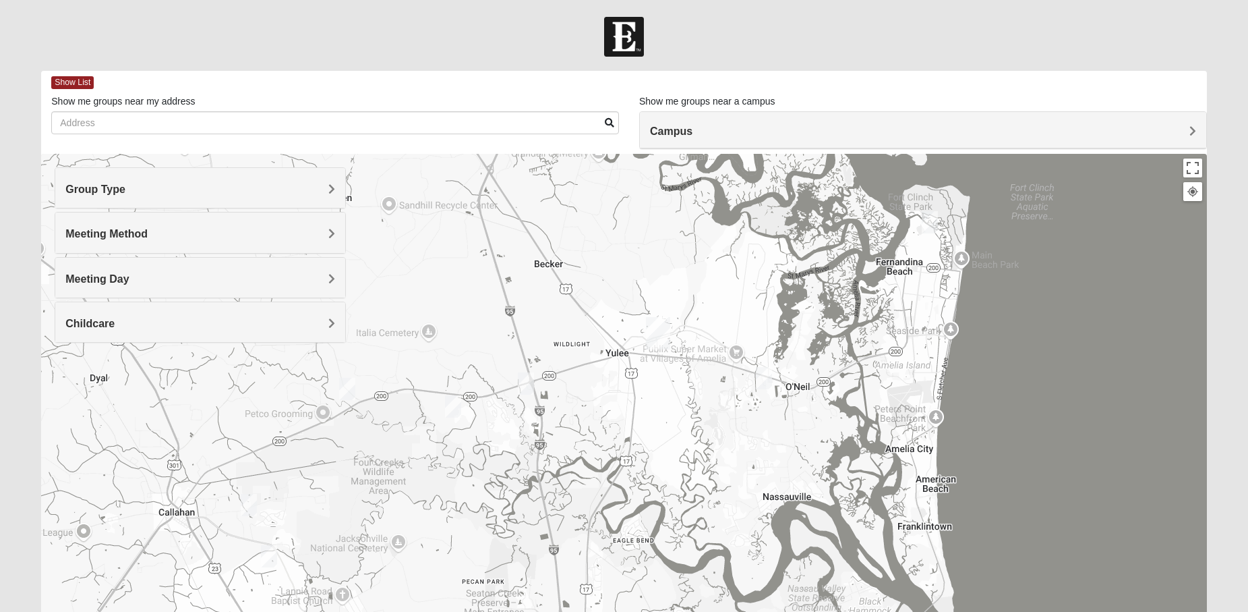
click at [928, 219] on img "Mixed Murphy 32034" at bounding box center [930, 222] width 16 height 22
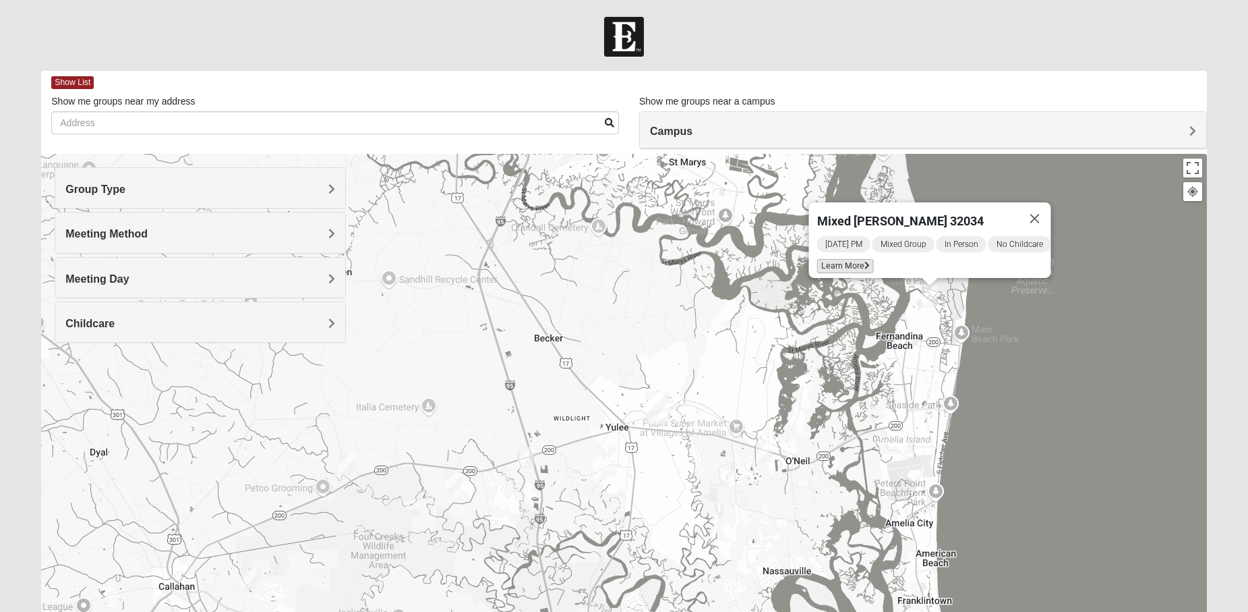
click at [828, 259] on span "Learn More" at bounding box center [844, 266] width 57 height 14
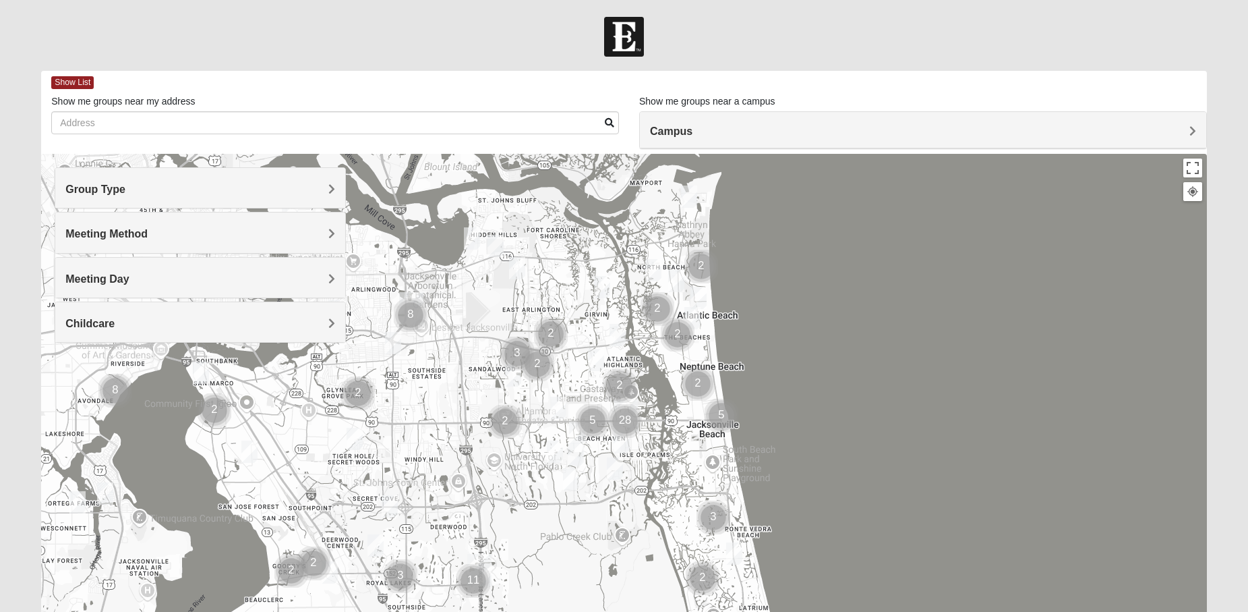
click at [125, 189] on span "Group Type" at bounding box center [95, 188] width 60 height 11
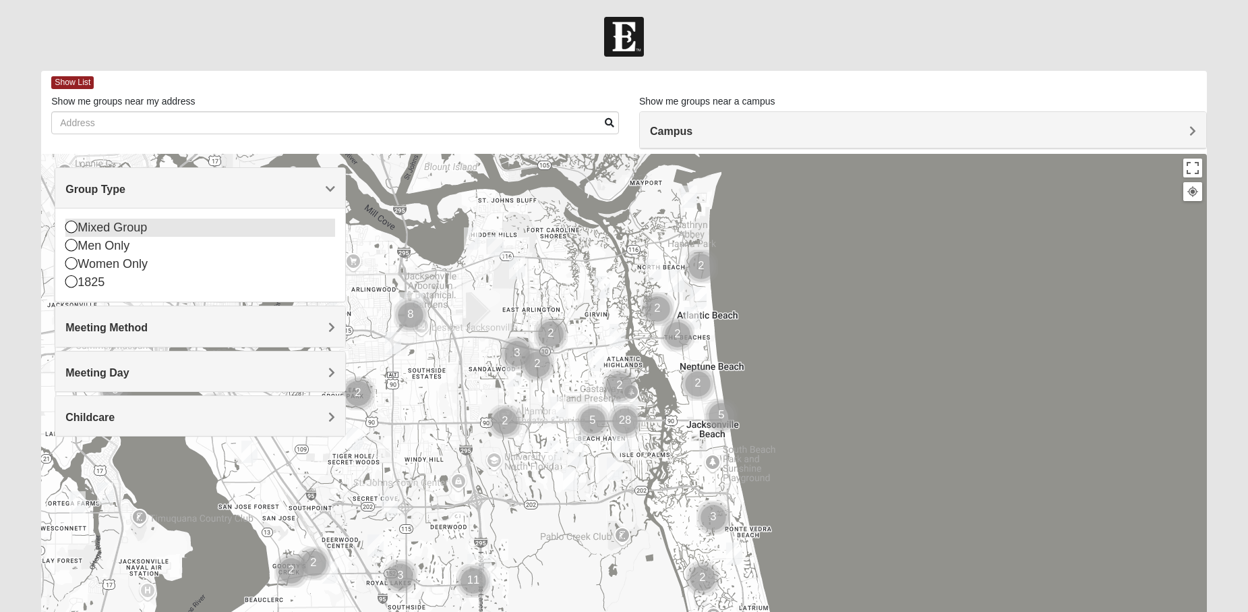
click at [121, 227] on div "Mixed Group" at bounding box center [200, 227] width 270 height 18
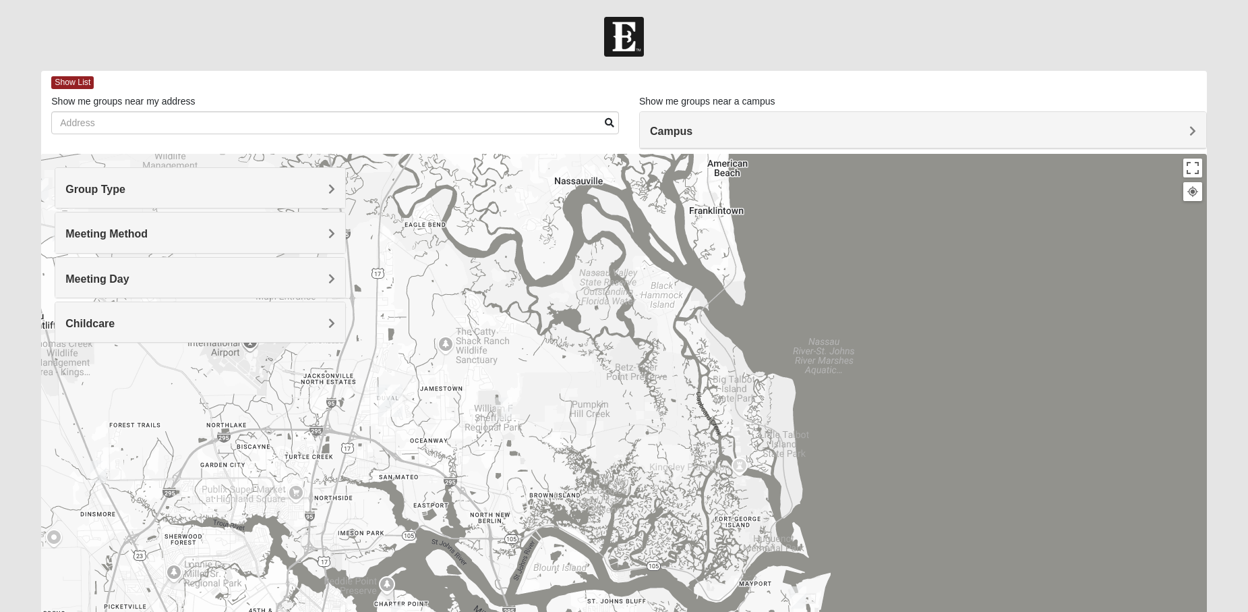
drag, startPoint x: 601, startPoint y: 241, endPoint x: 711, endPoint y: 643, distance: 416.4
click at [711, 611] on html "Log In Find A Group Error Show List Loading Groups" at bounding box center [624, 371] width 1248 height 742
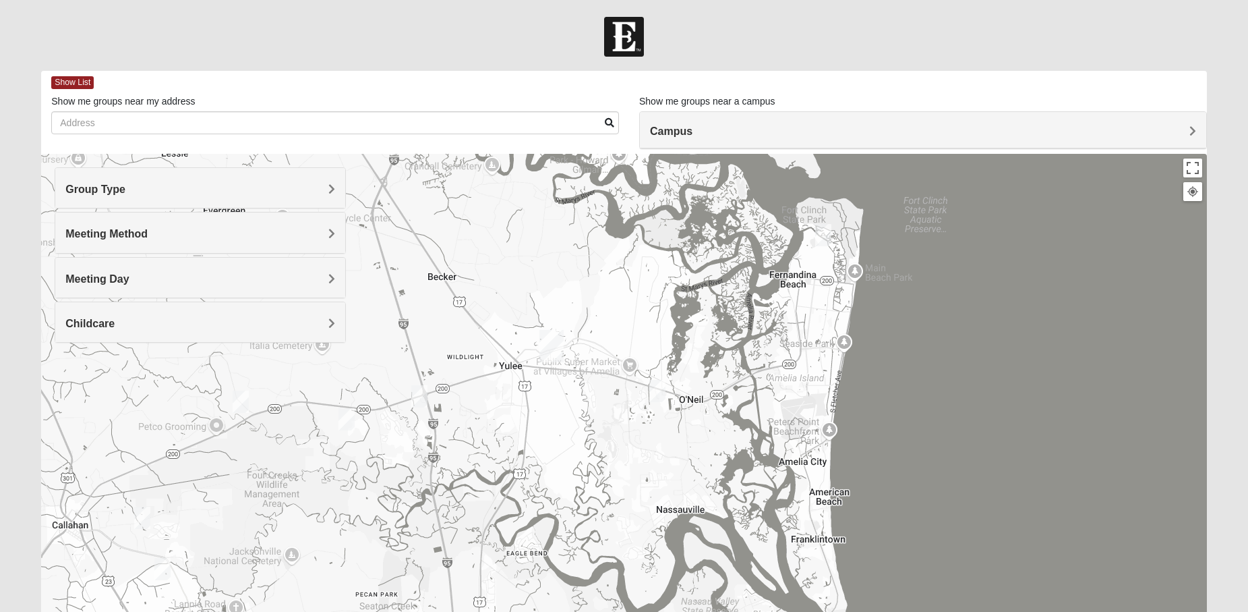
drag, startPoint x: 654, startPoint y: 273, endPoint x: 754, endPoint y: 597, distance: 339.5
click at [754, 597] on div at bounding box center [623, 423] width 1165 height 539
click at [657, 392] on img "Mixed Speed 32034" at bounding box center [657, 393] width 16 height 22
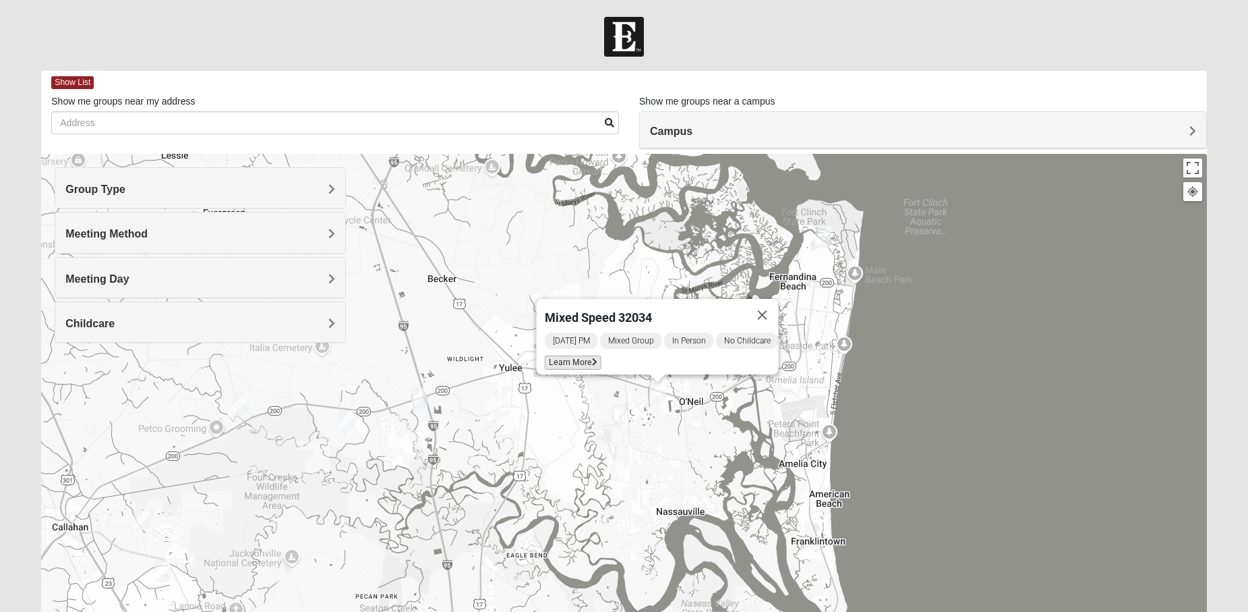
click at [575, 355] on span "Learn More" at bounding box center [572, 362] width 57 height 14
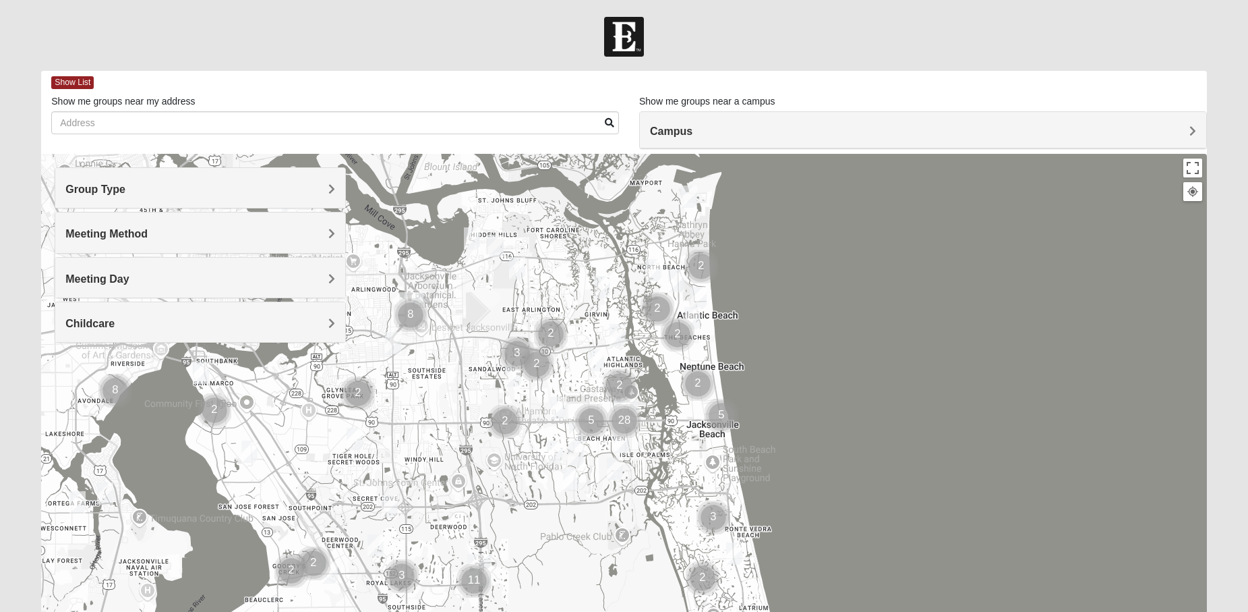
click at [125, 191] on span "Group Type" at bounding box center [95, 188] width 60 height 11
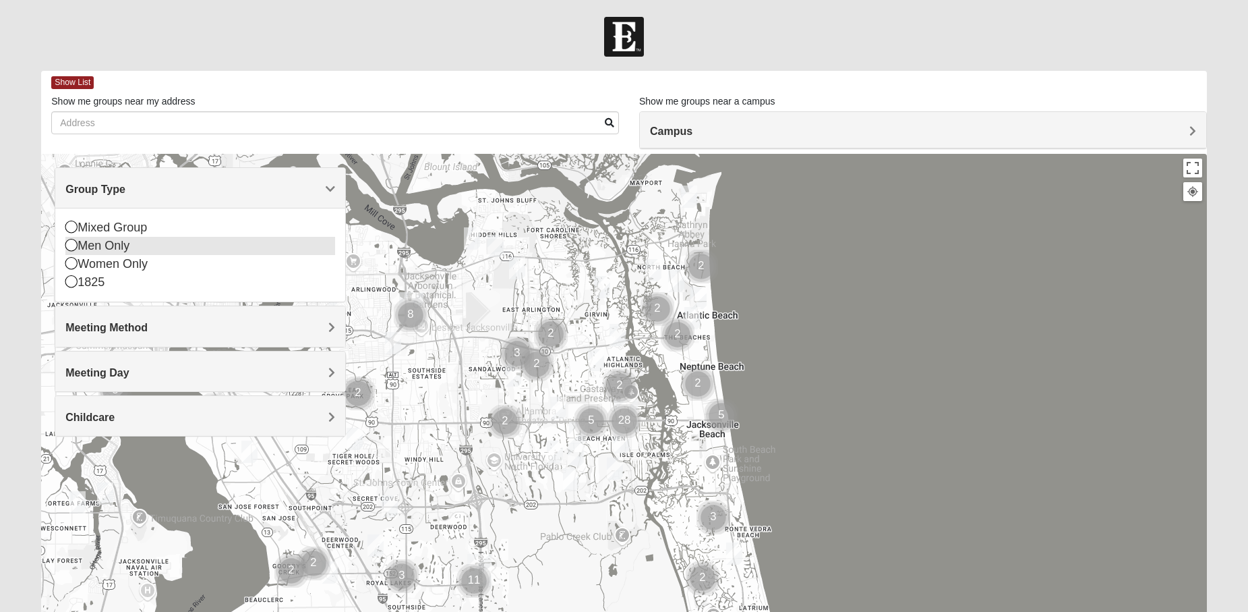
click at [71, 247] on icon at bounding box center [71, 245] width 12 height 12
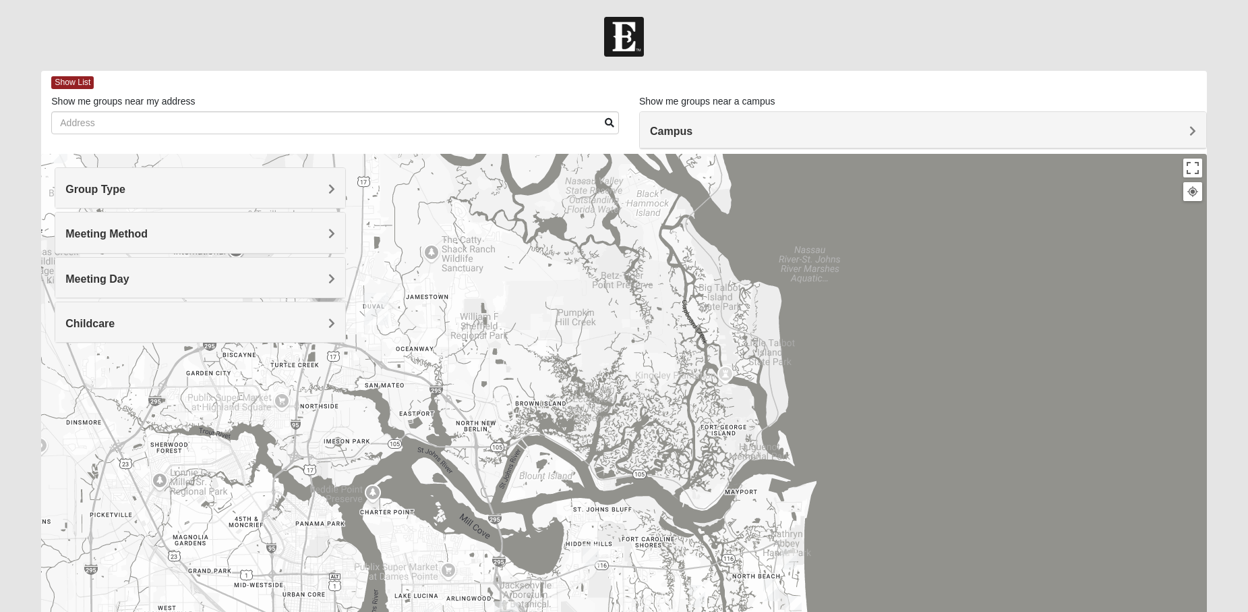
drag, startPoint x: 639, startPoint y: 220, endPoint x: 740, endPoint y: 562, distance: 356.3
click at [740, 562] on div at bounding box center [623, 423] width 1165 height 539
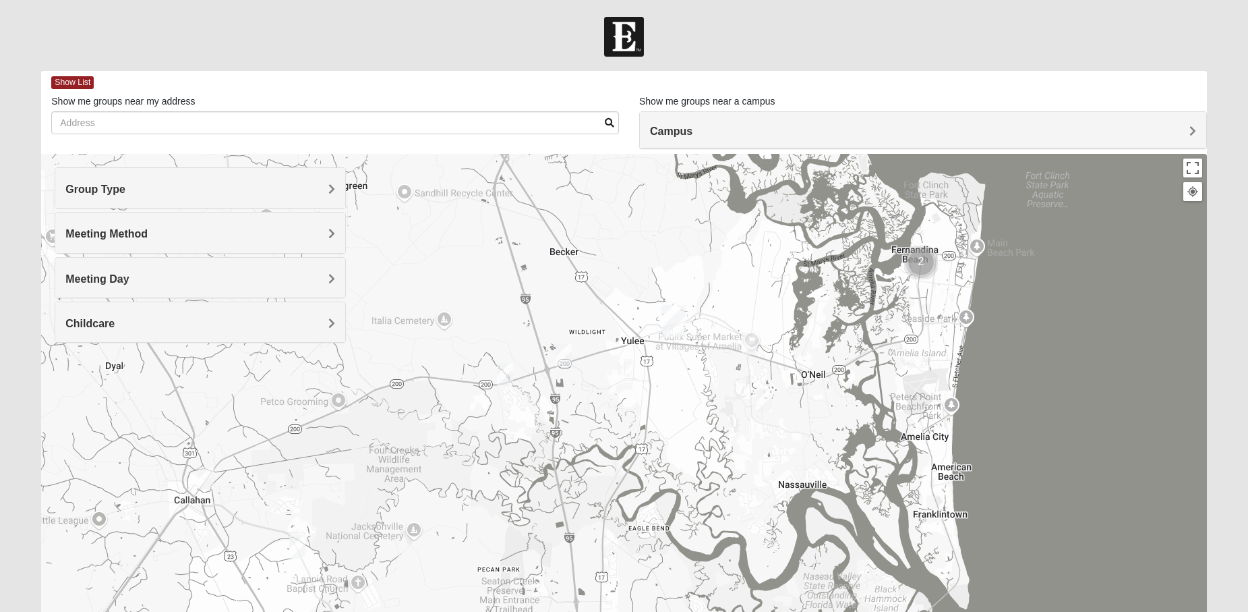
drag, startPoint x: 580, startPoint y: 271, endPoint x: 819, endPoint y: 643, distance: 442.5
click at [819, 611] on html "Log In Find A Group Error Show List Loading Groups" at bounding box center [624, 371] width 1248 height 742
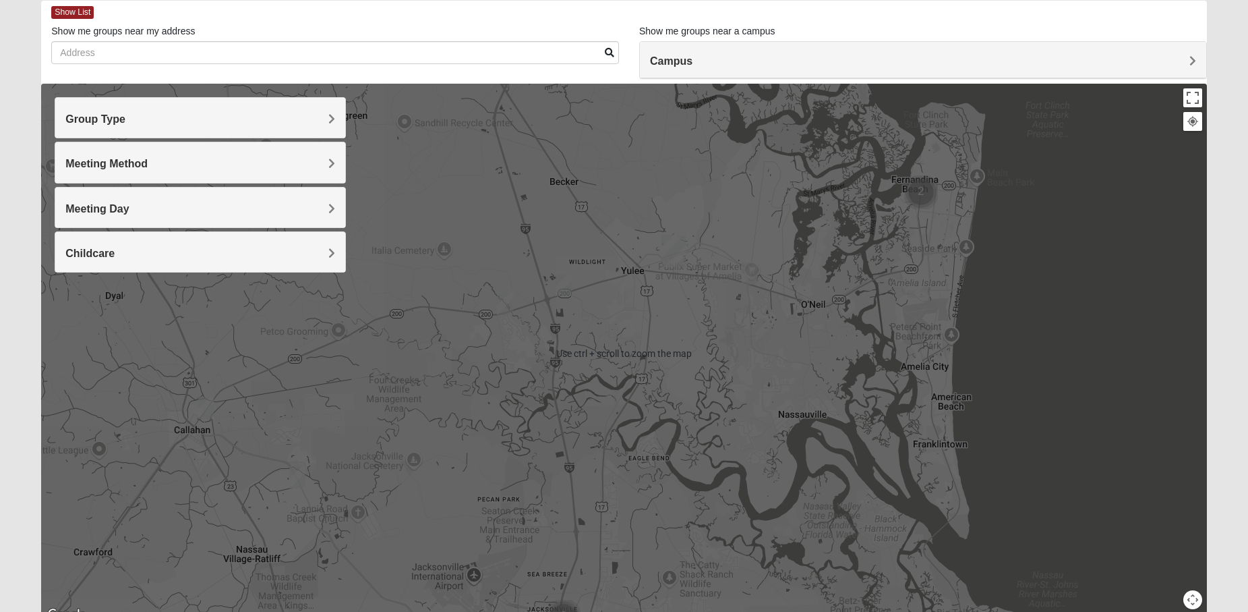
scroll to position [131, 0]
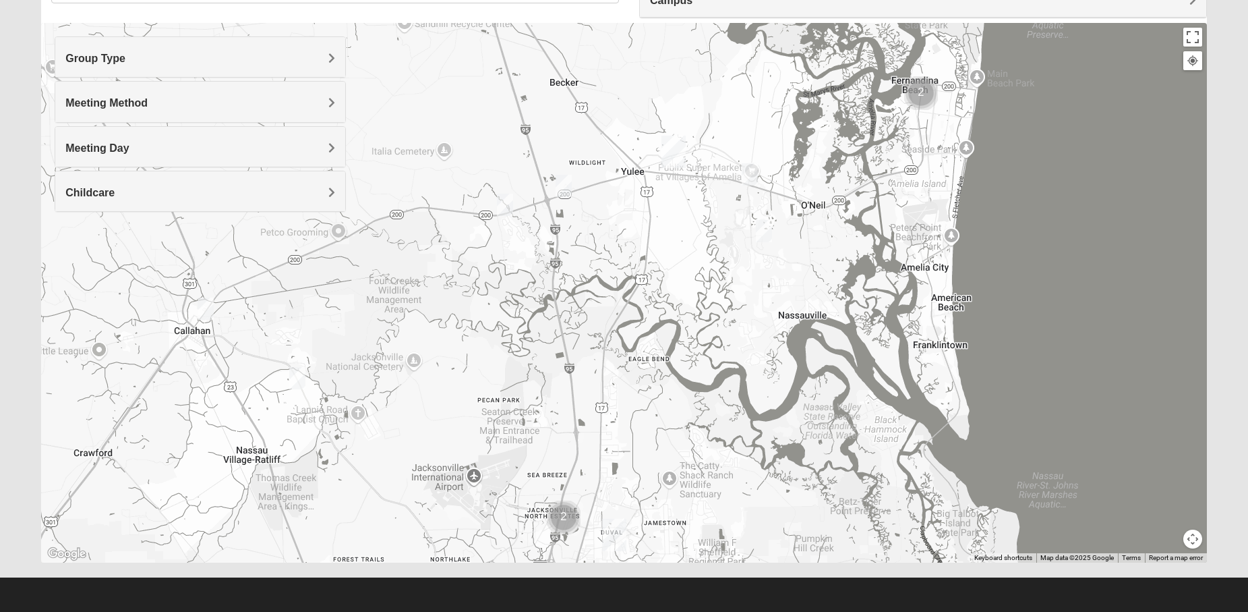
drag, startPoint x: 694, startPoint y: 509, endPoint x: 682, endPoint y: 350, distance: 159.5
click at [687, 355] on div at bounding box center [623, 292] width 1165 height 539
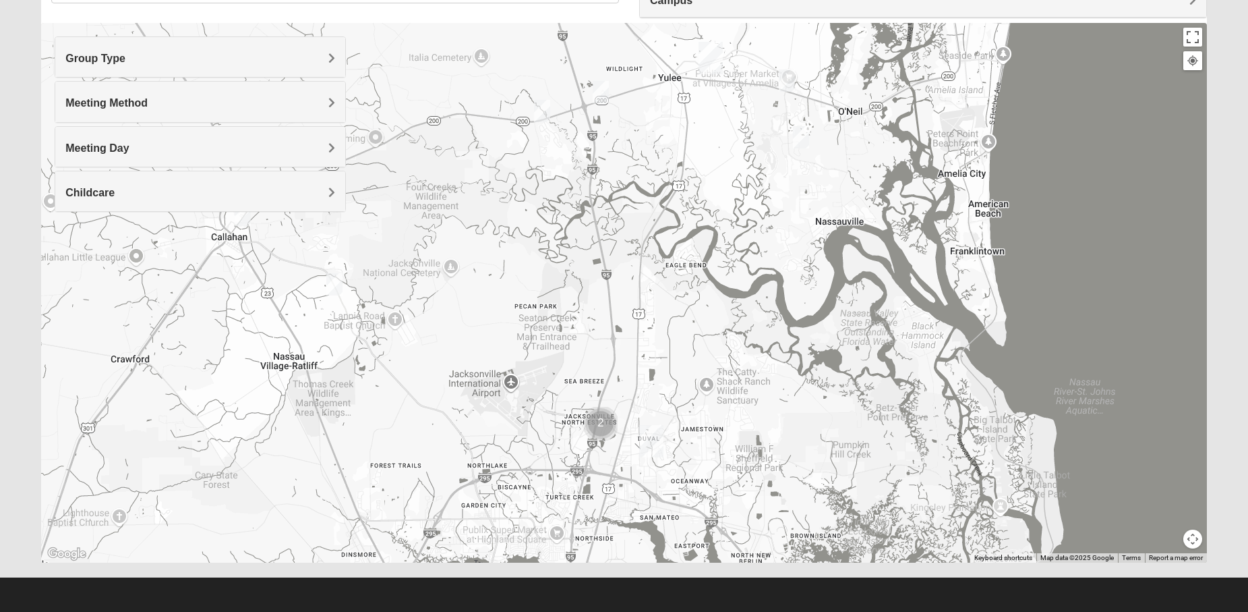
drag, startPoint x: 684, startPoint y: 351, endPoint x: 738, endPoint y: 475, distance: 135.3
click at [738, 475] on div at bounding box center [623, 292] width 1165 height 539
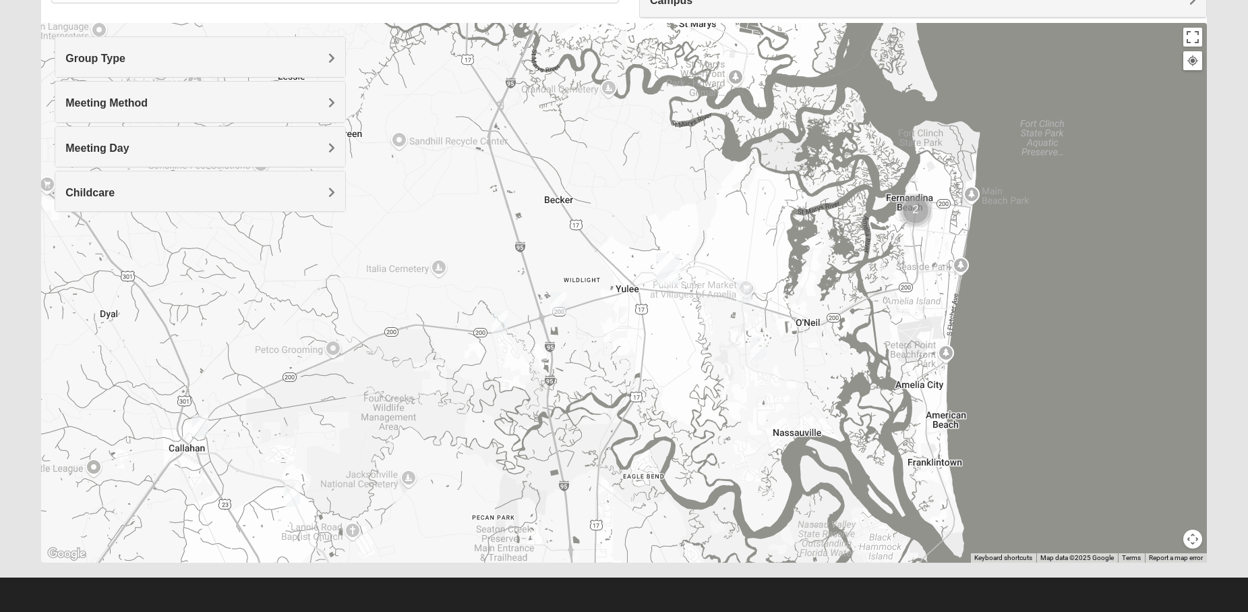
drag, startPoint x: 764, startPoint y: 311, endPoint x: 718, endPoint y: 511, distance: 204.8
click at [718, 511] on div at bounding box center [623, 292] width 1165 height 539
click at [744, 288] on img "Mens Lane 32034" at bounding box center [744, 291] width 16 height 22
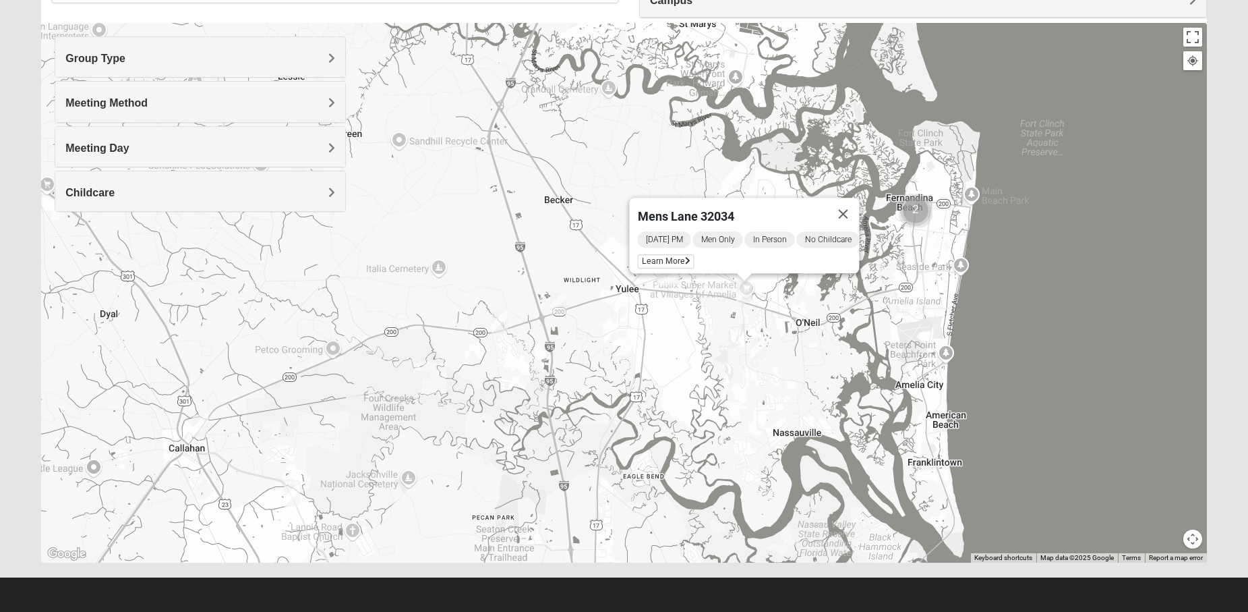
click at [560, 301] on img "Mens Marsh 32097" at bounding box center [558, 303] width 16 height 22
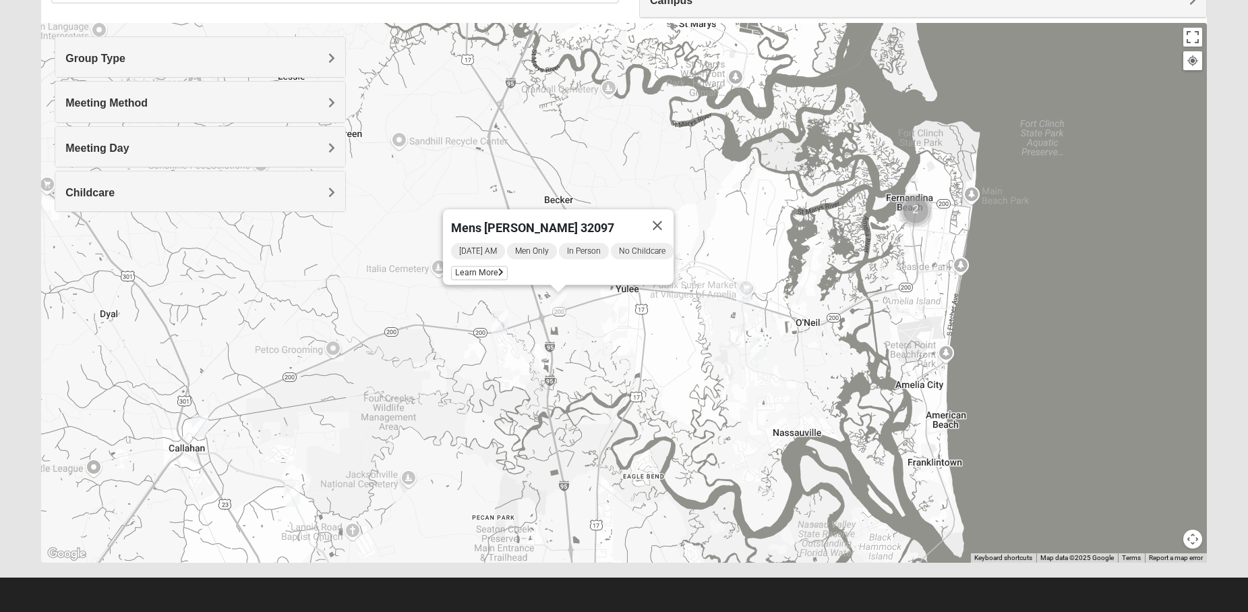
click at [505, 324] on img "Mens Evans 32097" at bounding box center [500, 322] width 16 height 22
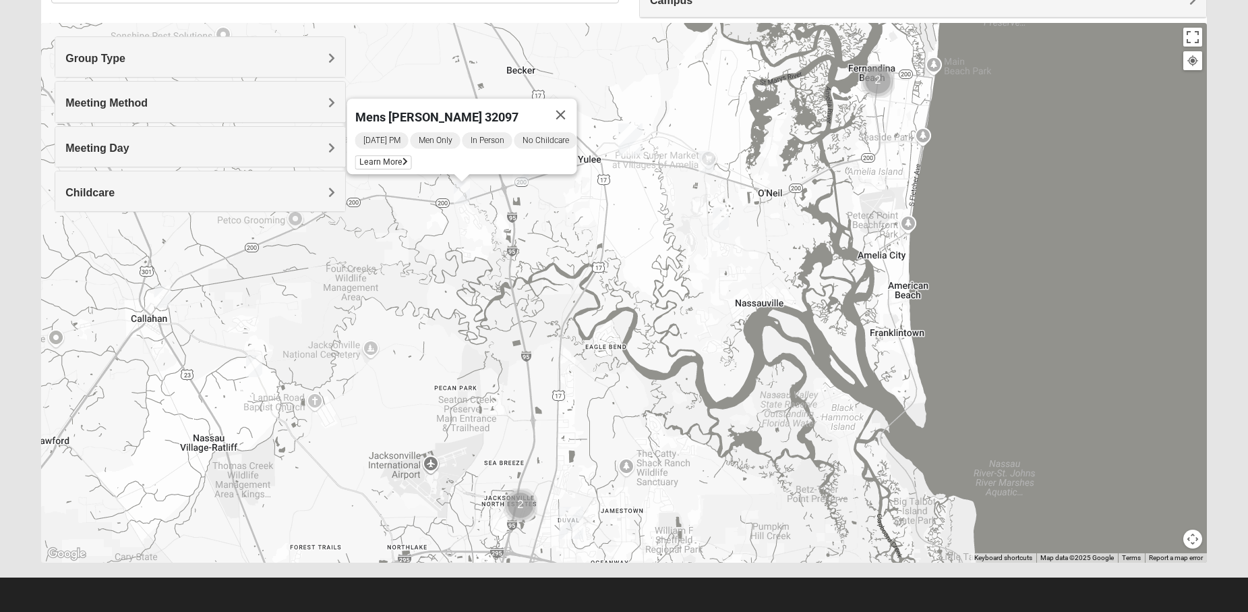
drag, startPoint x: 864, startPoint y: 310, endPoint x: 827, endPoint y: 175, distance: 140.0
click at [827, 175] on div "Mens Evans 32097 Wednesday PM Men Only In Person No Childcare Learn More" at bounding box center [623, 292] width 1165 height 539
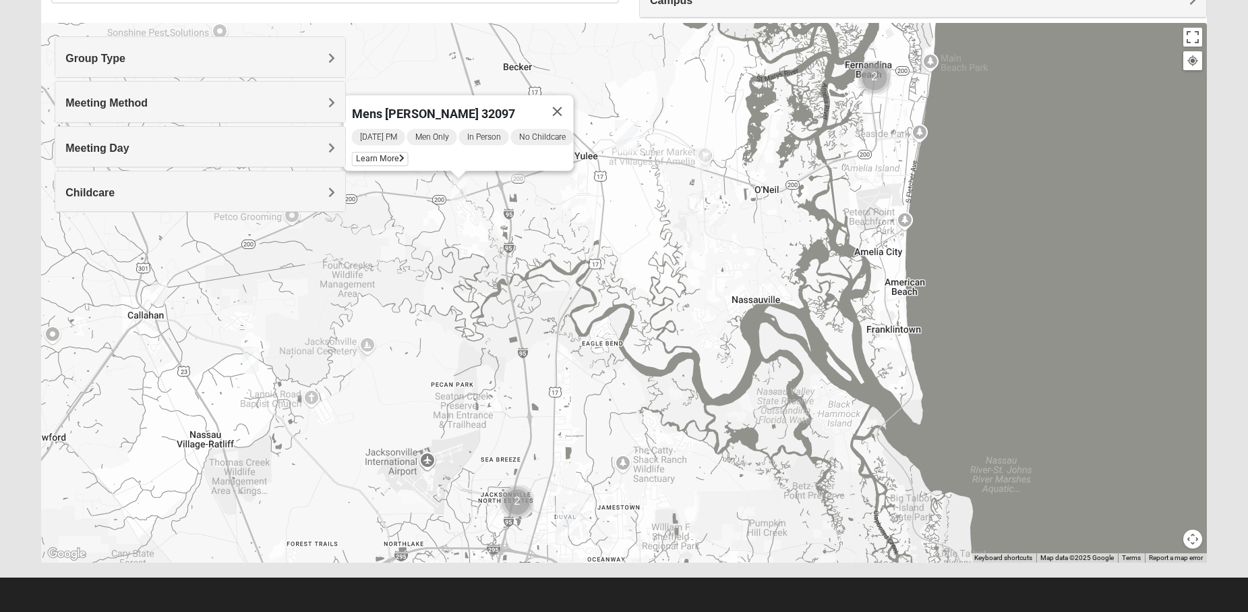
click at [677, 392] on div "Mens Evans 32097 Wednesday PM Men Only In Person No Childcare Learn More" at bounding box center [623, 292] width 1165 height 539
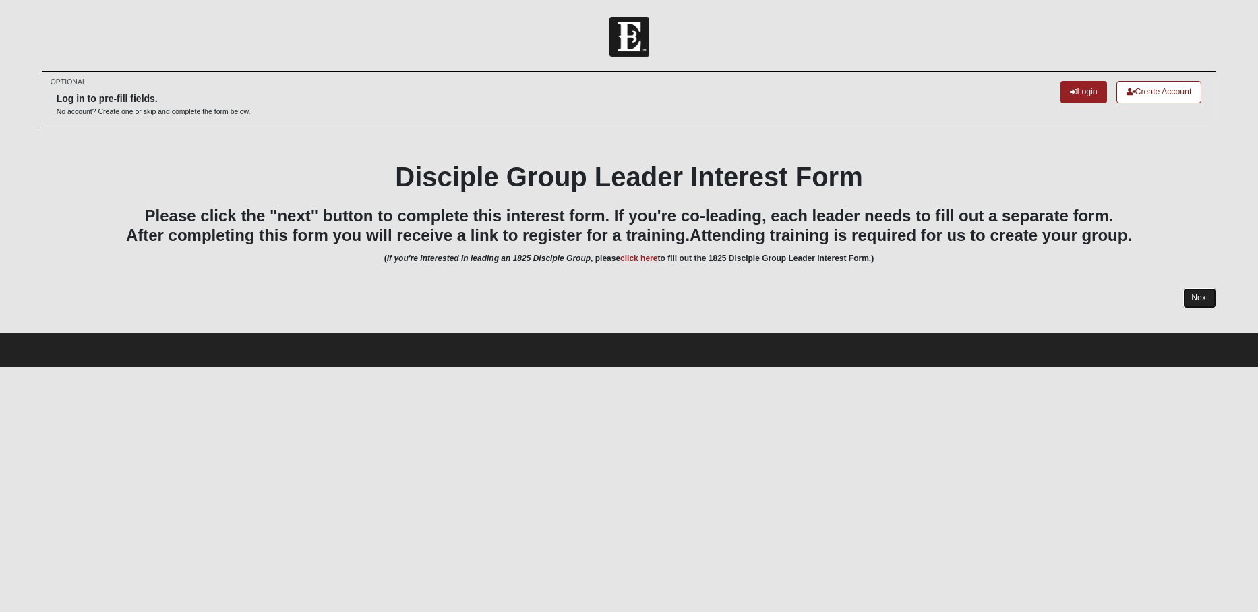
click at [1202, 303] on link "Next" at bounding box center [1199, 298] width 33 height 20
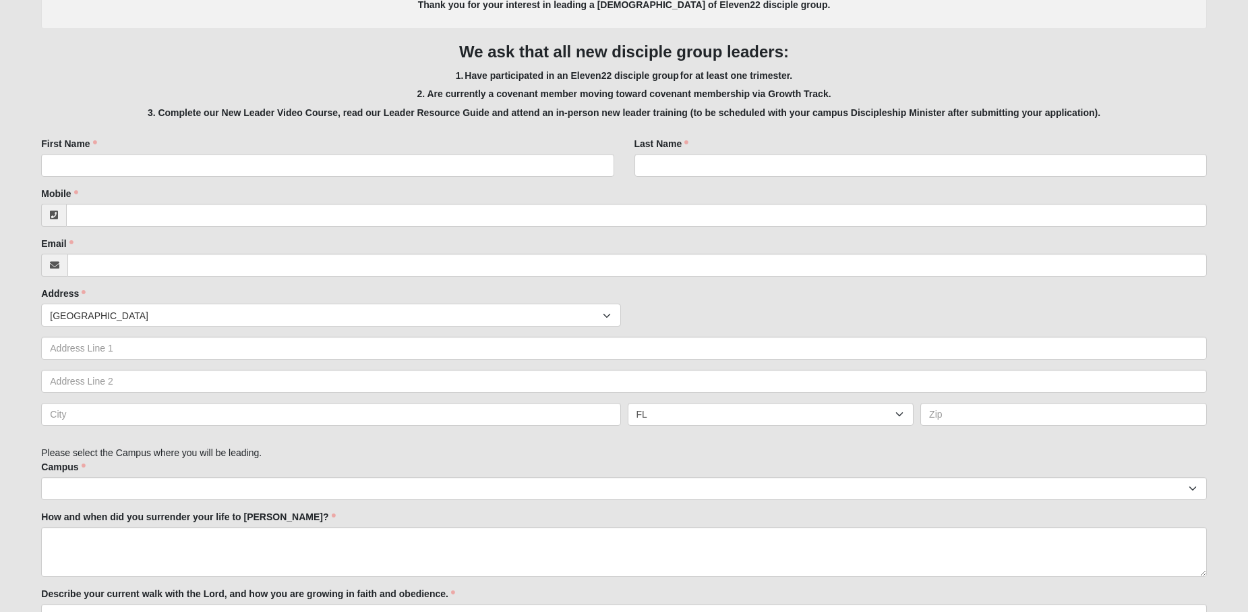
scroll to position [135, 0]
